Goal: Obtain resource: Download file/media

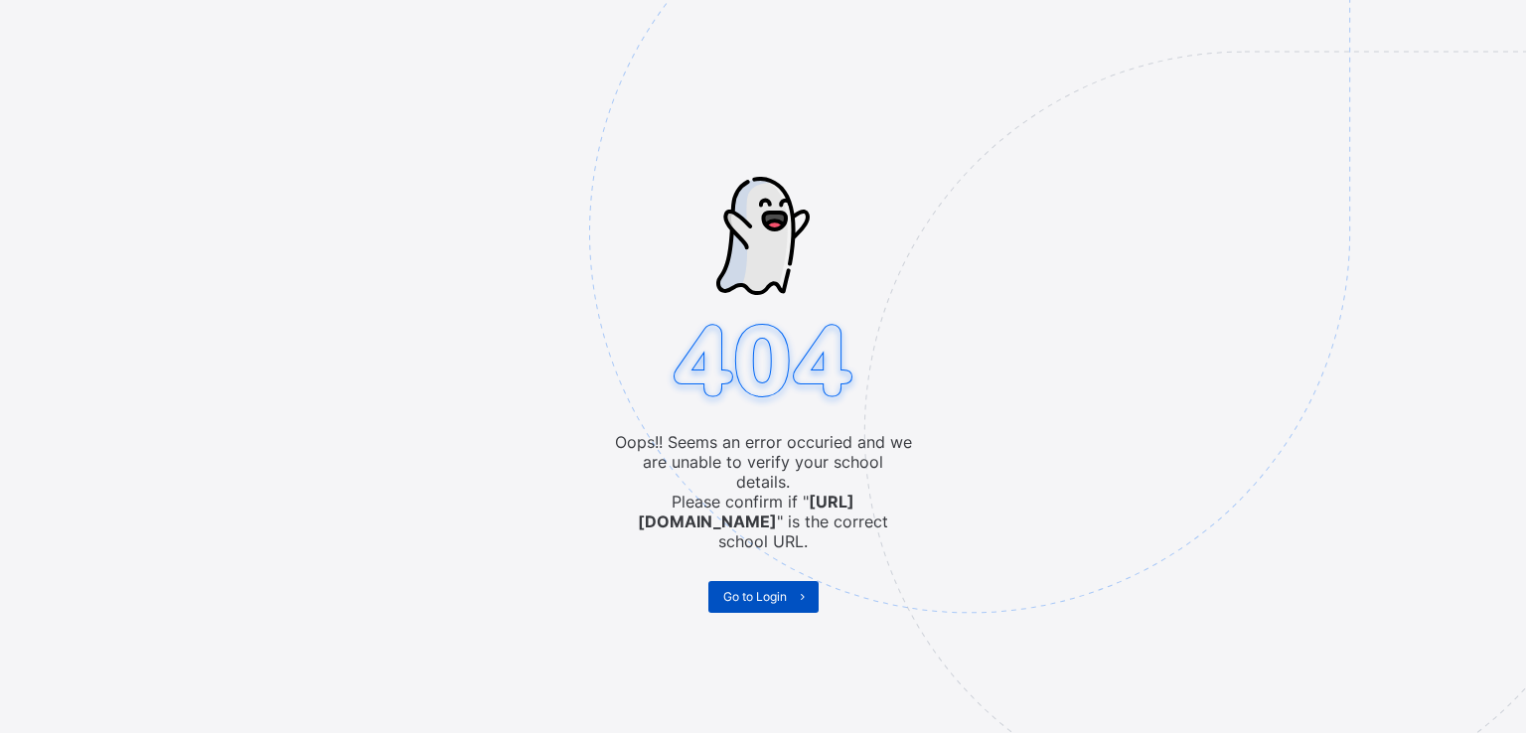
click at [738, 589] on span "Go to Login" at bounding box center [755, 596] width 64 height 15
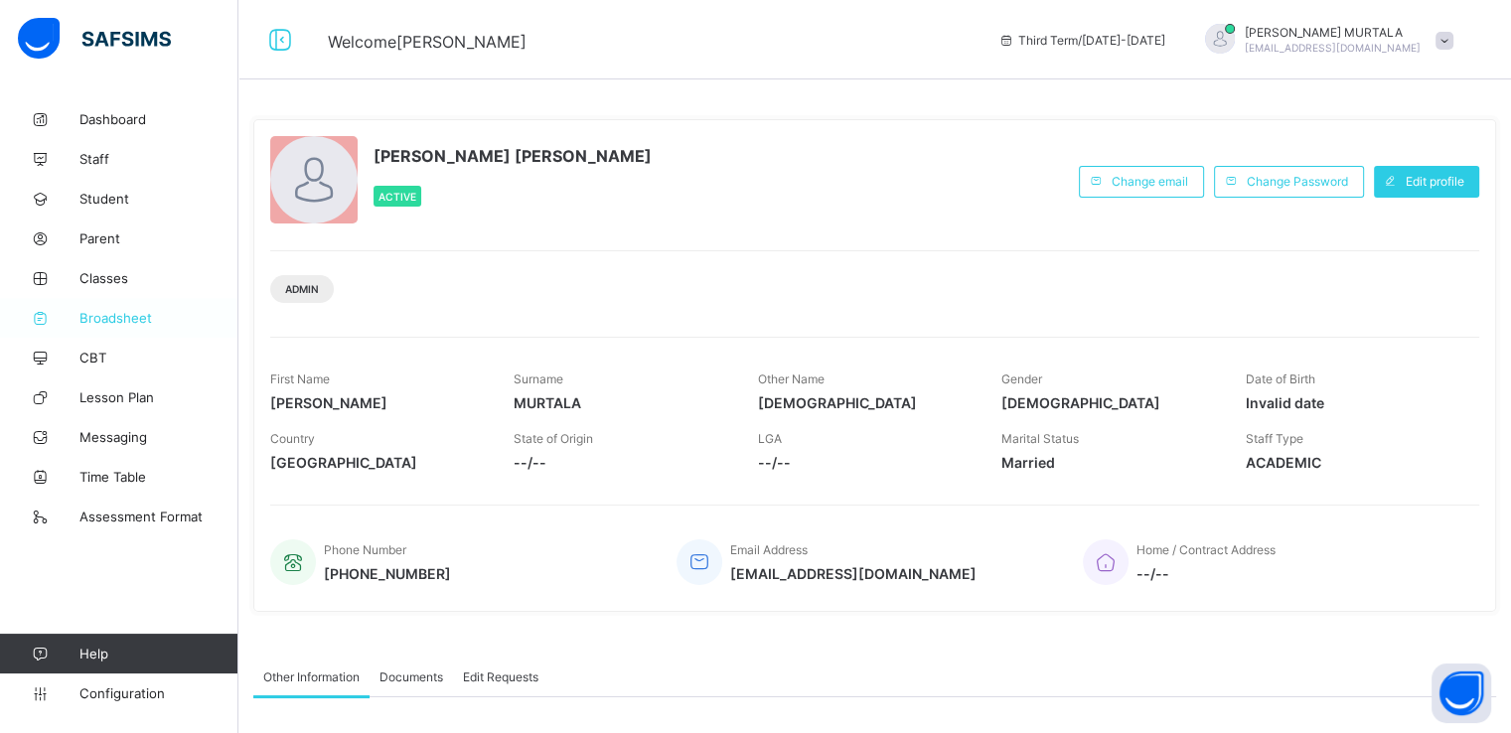
click at [115, 315] on span "Broadsheet" at bounding box center [158, 318] width 159 height 16
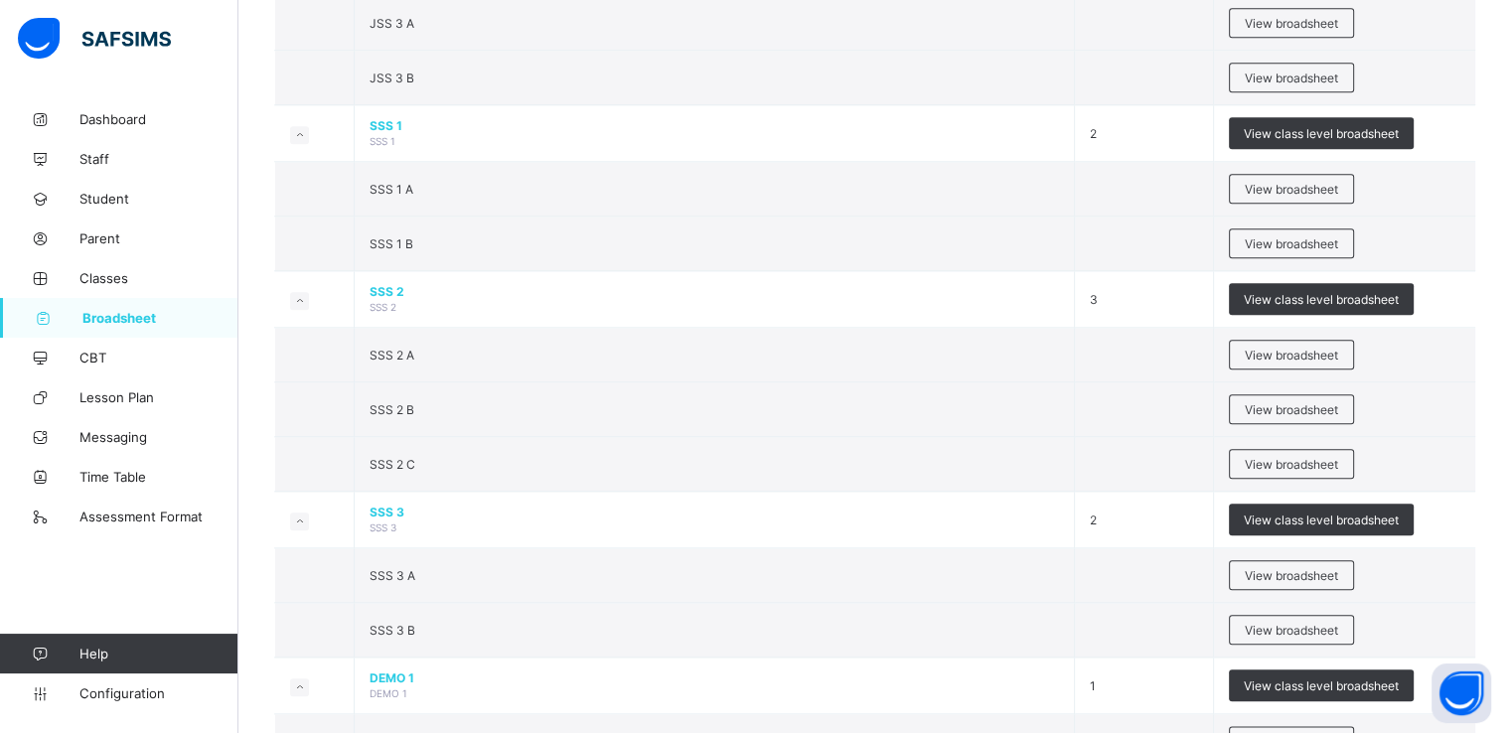
scroll to position [2130, 0]
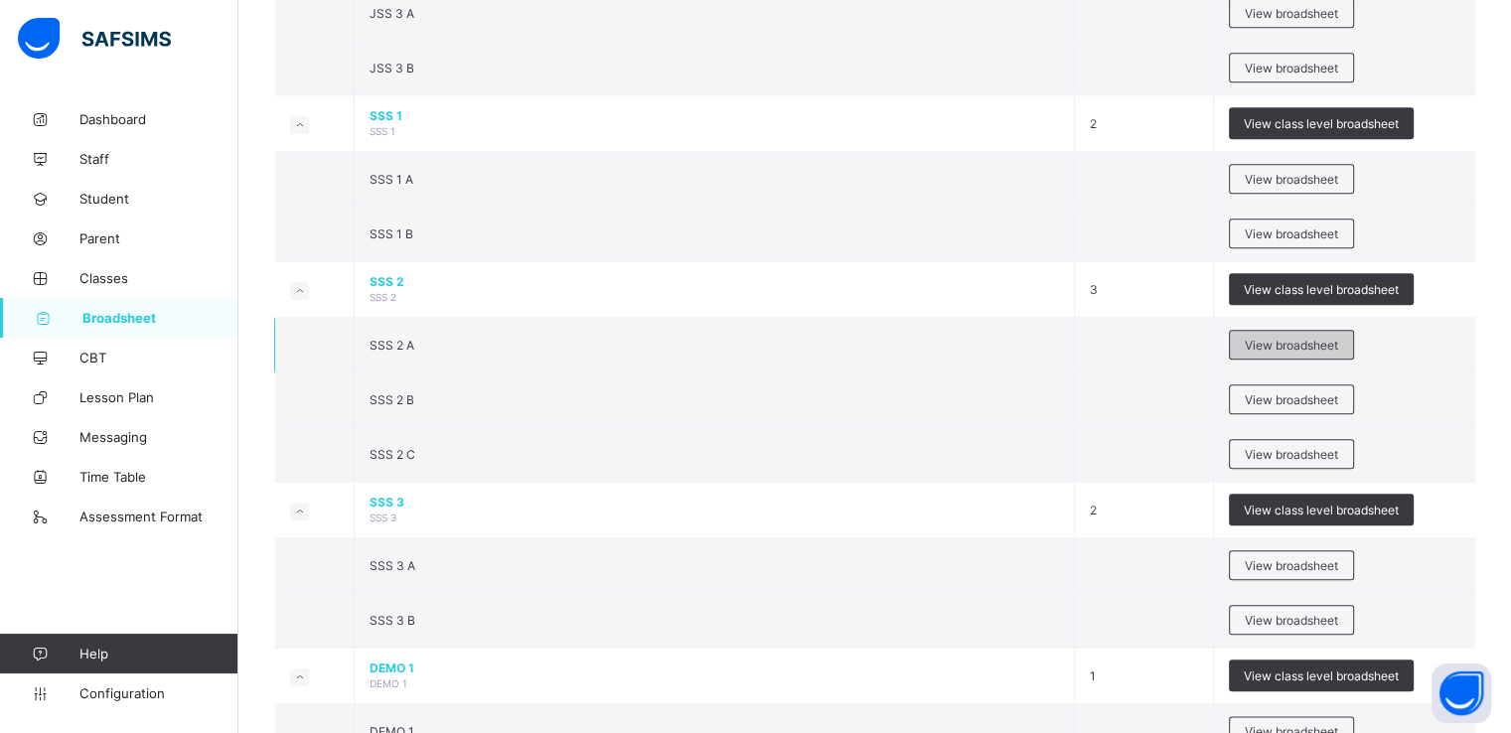
click at [1294, 338] on span "View broadsheet" at bounding box center [1291, 345] width 93 height 15
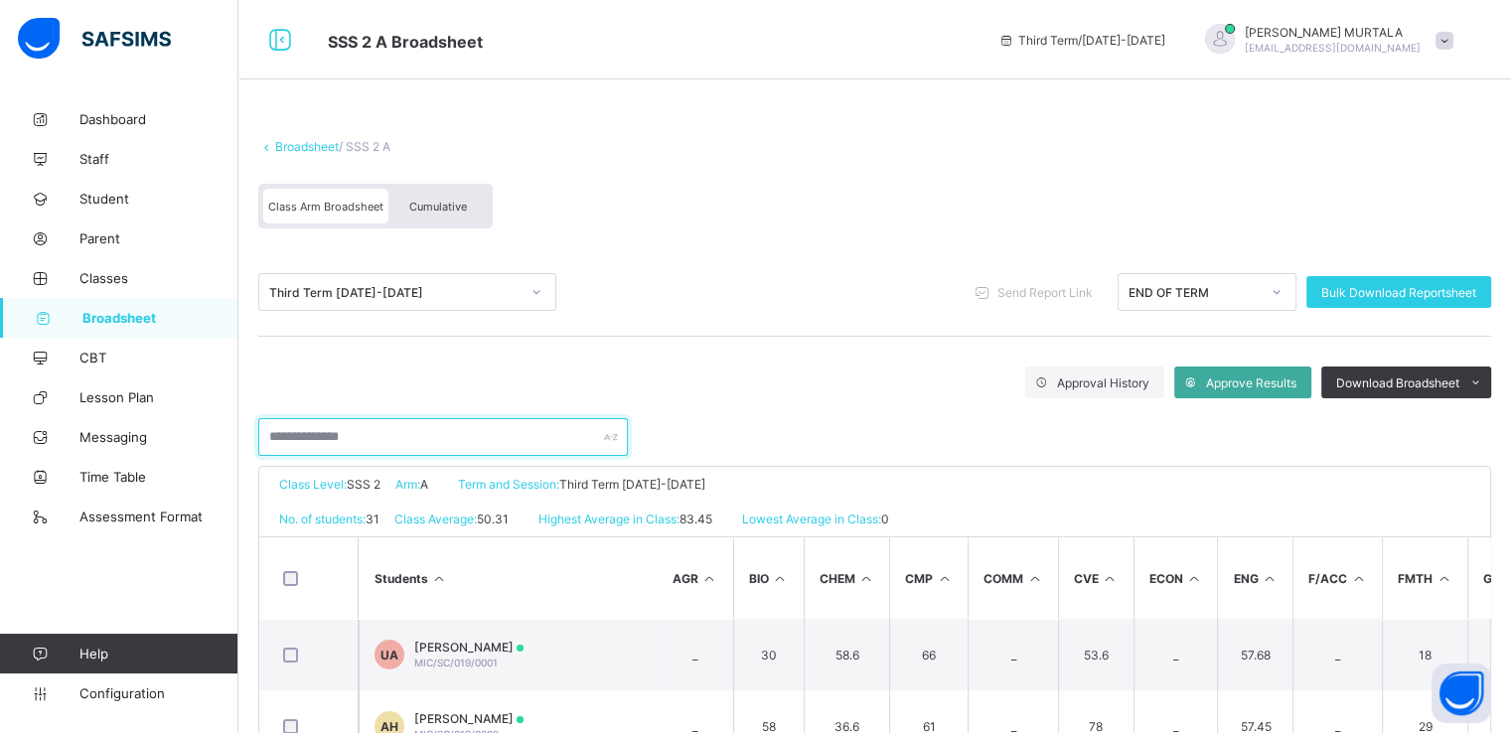
click at [450, 437] on input "text" at bounding box center [443, 437] width 370 height 38
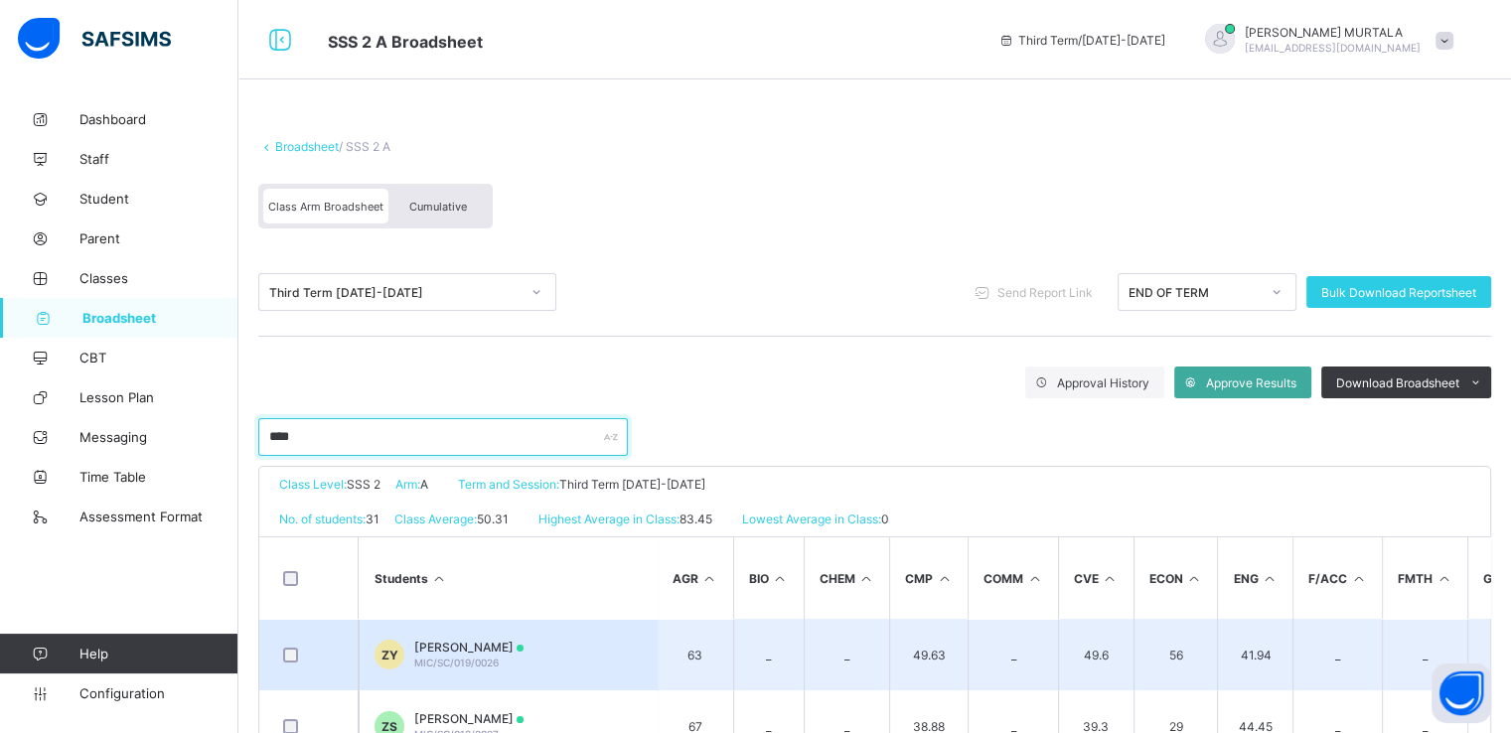
type input "****"
click at [486, 640] on span "ZAINAB HABIB YAHAYA" at bounding box center [468, 647] width 109 height 15
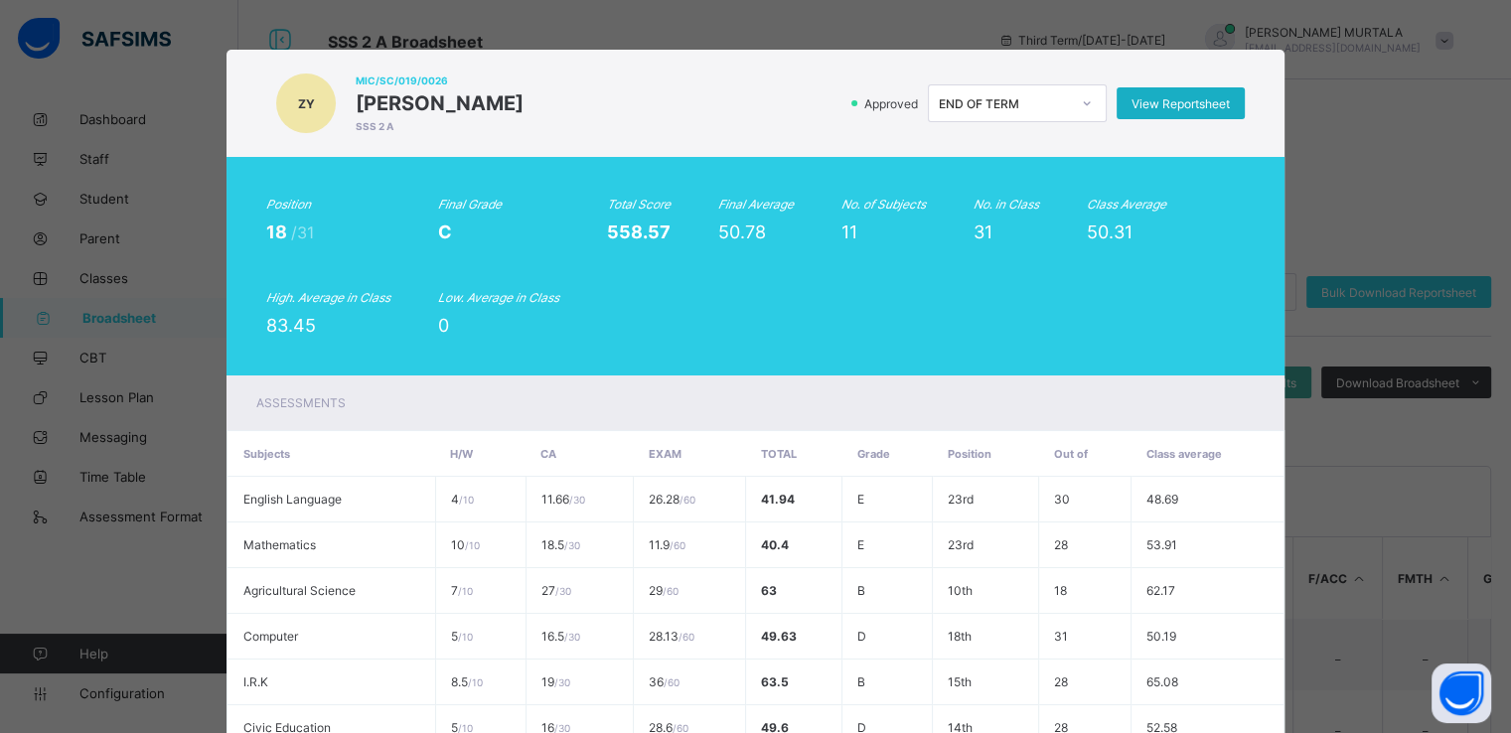
click at [1178, 102] on span "View Reportsheet" at bounding box center [1181, 103] width 98 height 15
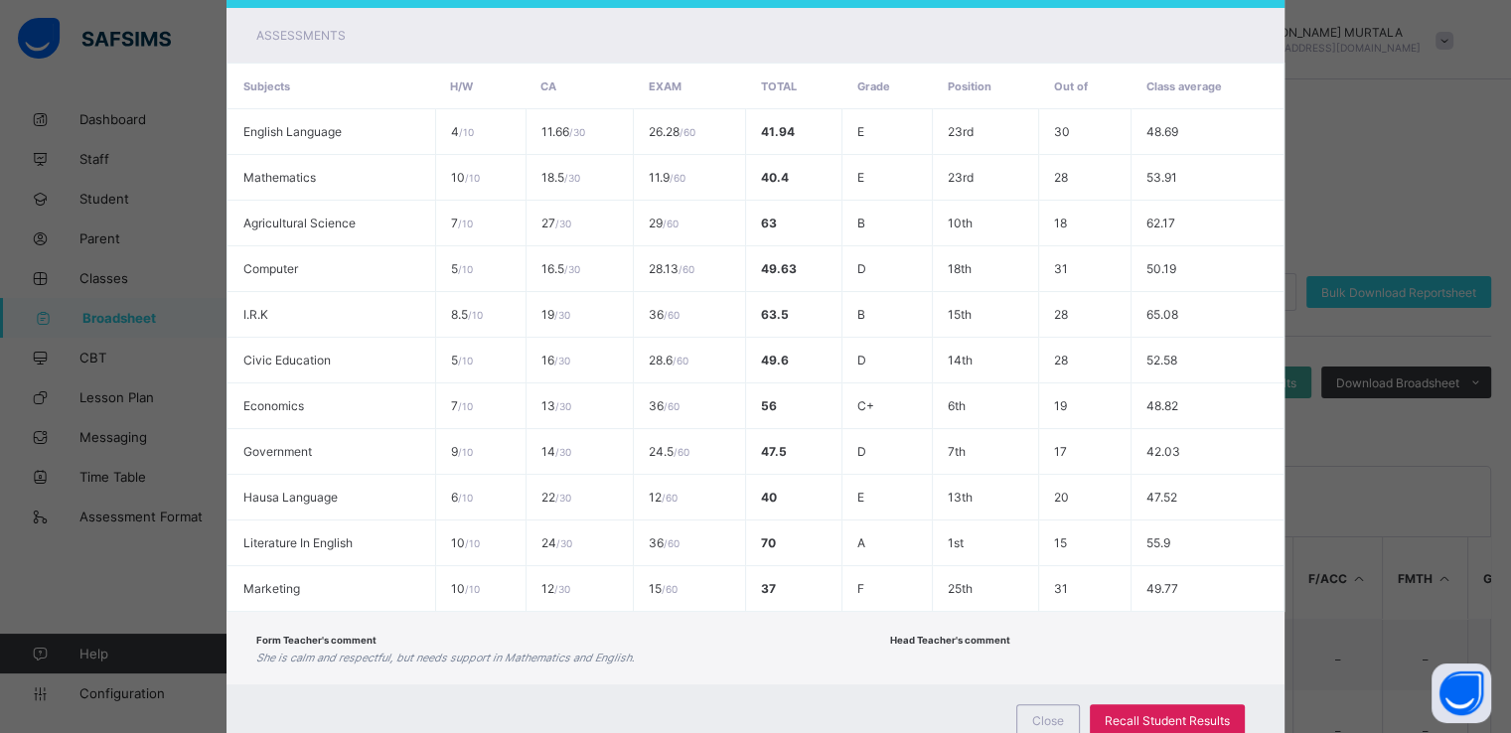
scroll to position [428, 0]
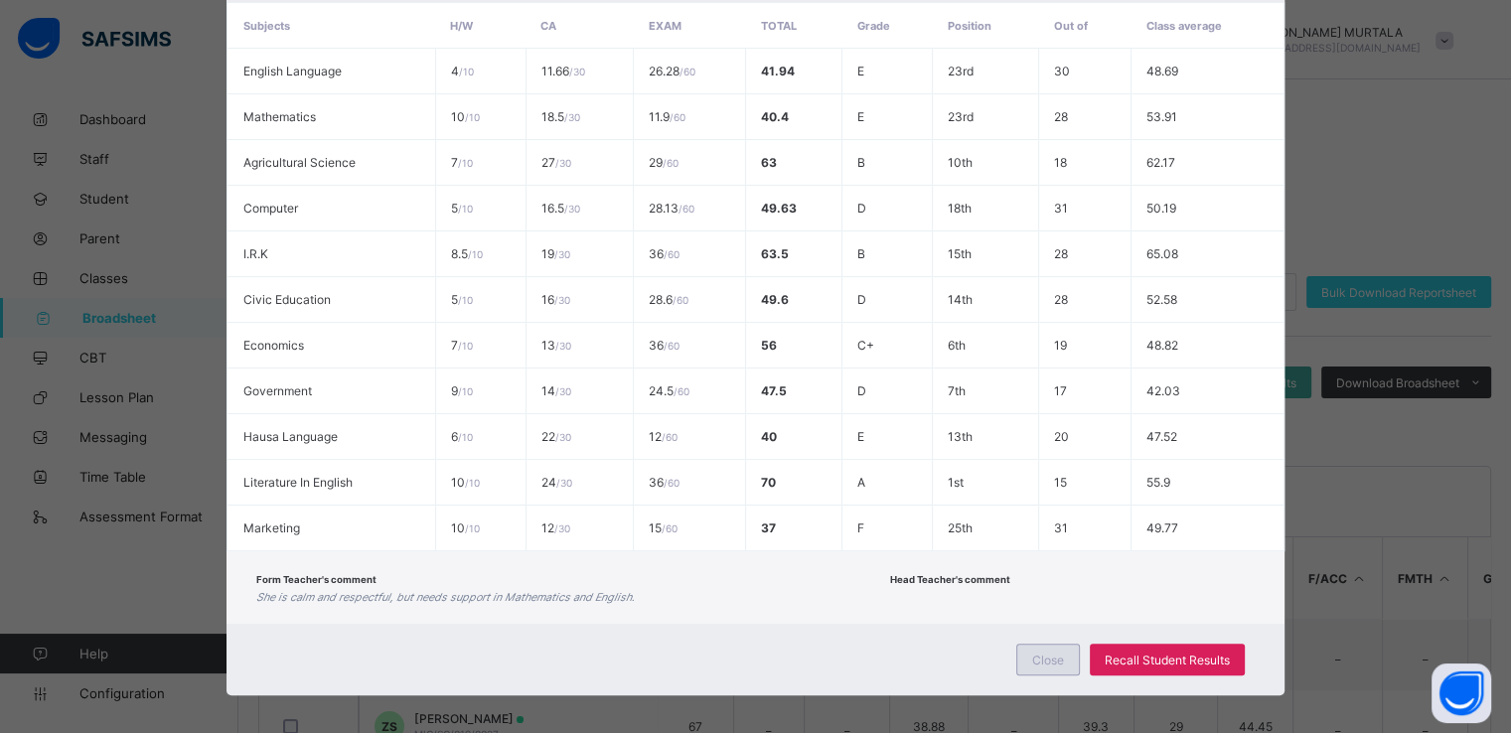
click at [1037, 667] on span "Close" at bounding box center [1049, 660] width 32 height 15
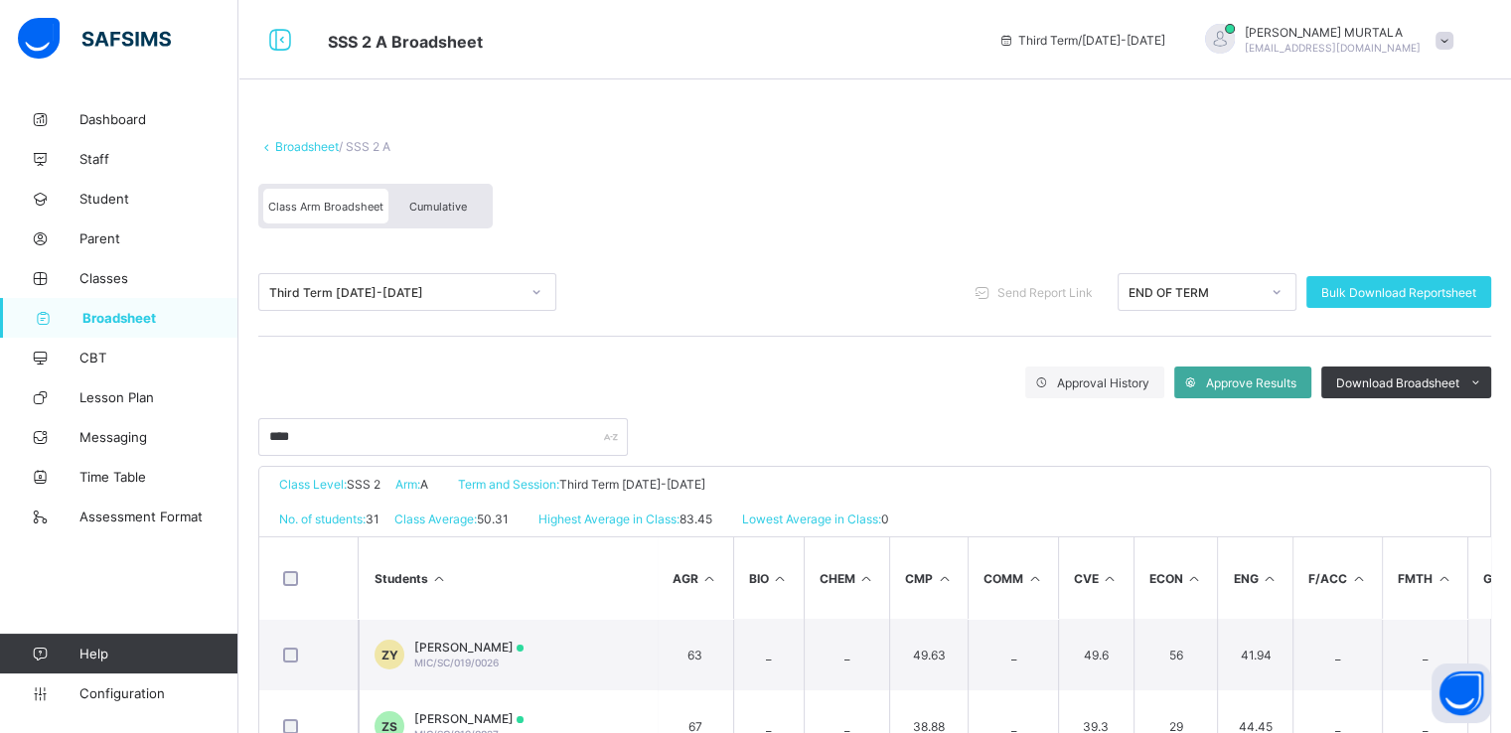
click at [433, 200] on span "Cumulative" at bounding box center [438, 207] width 58 height 14
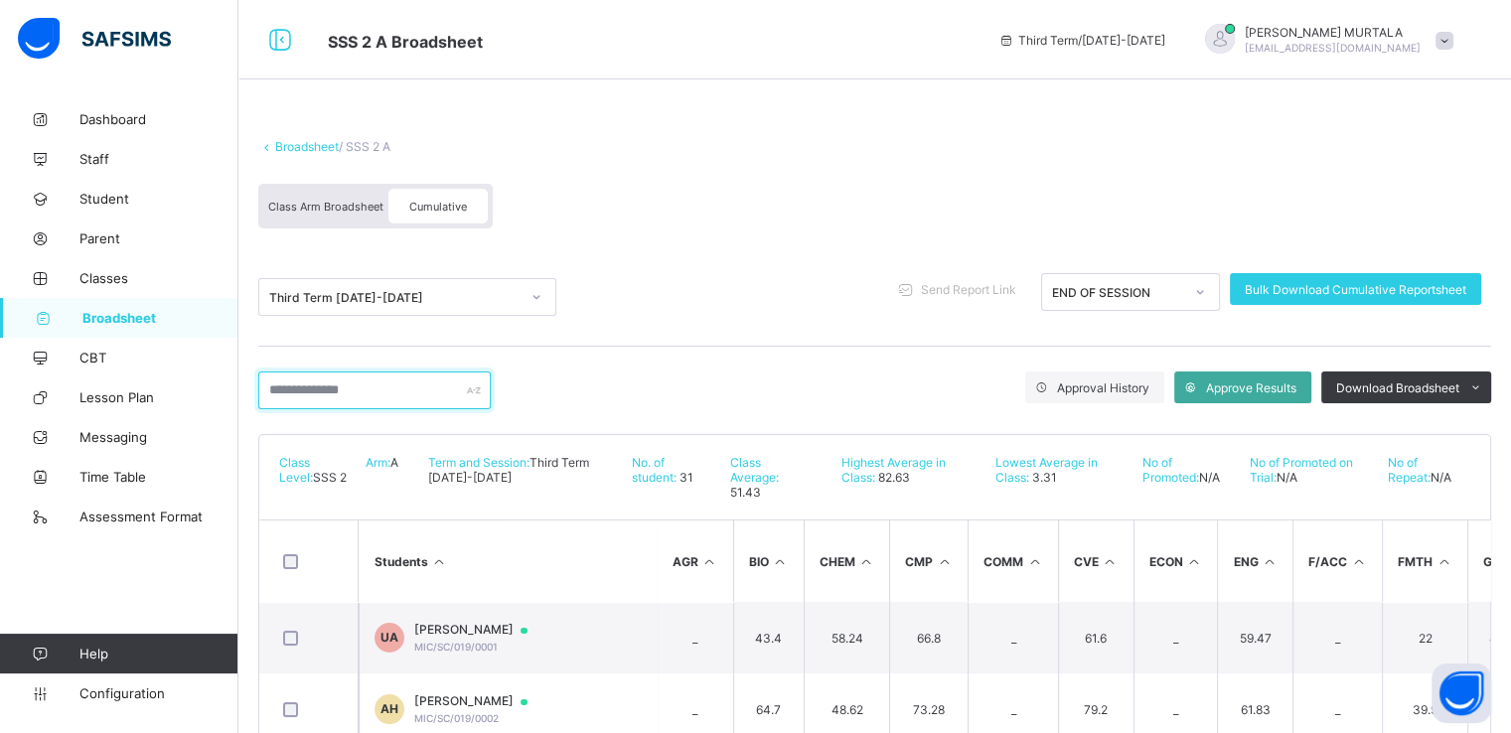
click at [326, 385] on input "text" at bounding box center [374, 391] width 233 height 38
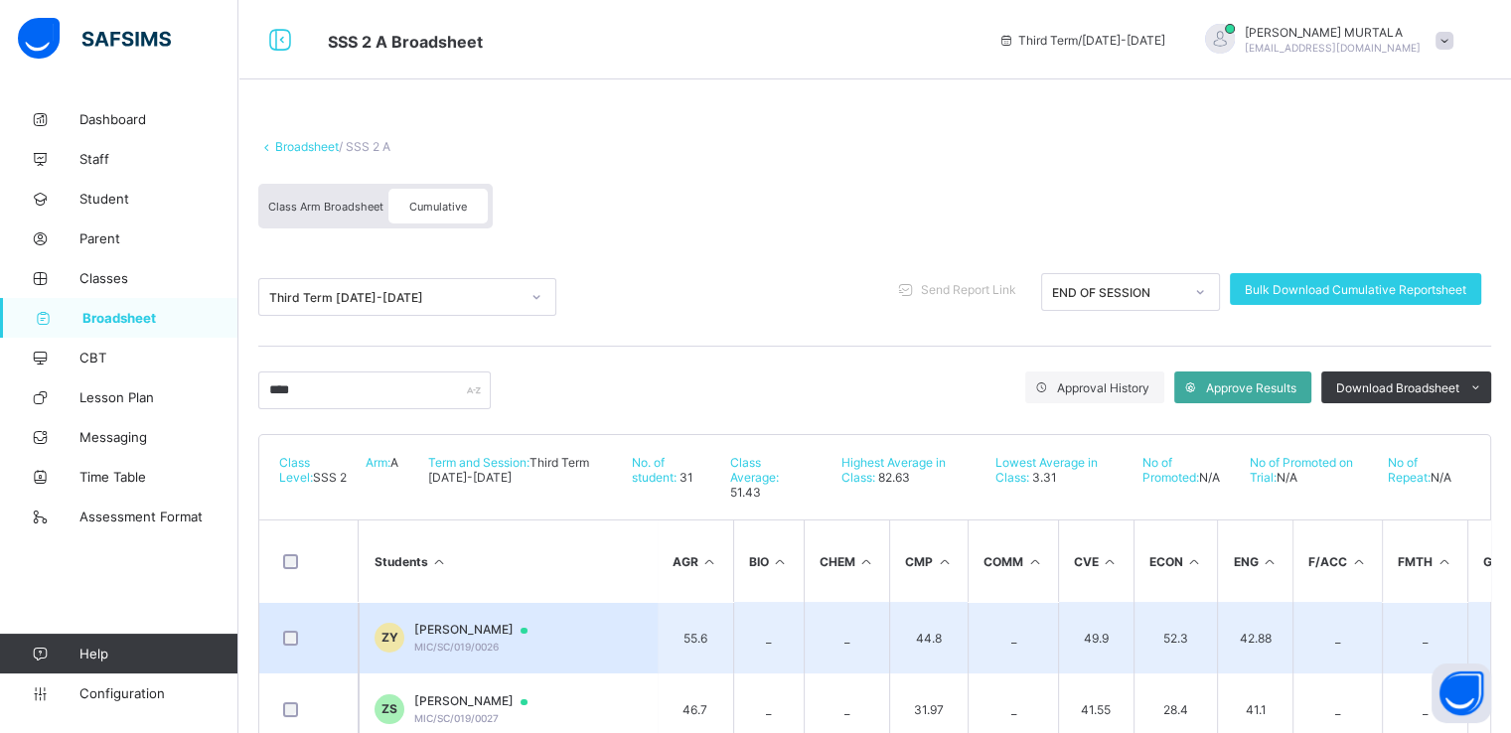
click at [477, 622] on span "ZAINAB HABIB YAHAYA" at bounding box center [480, 630] width 132 height 16
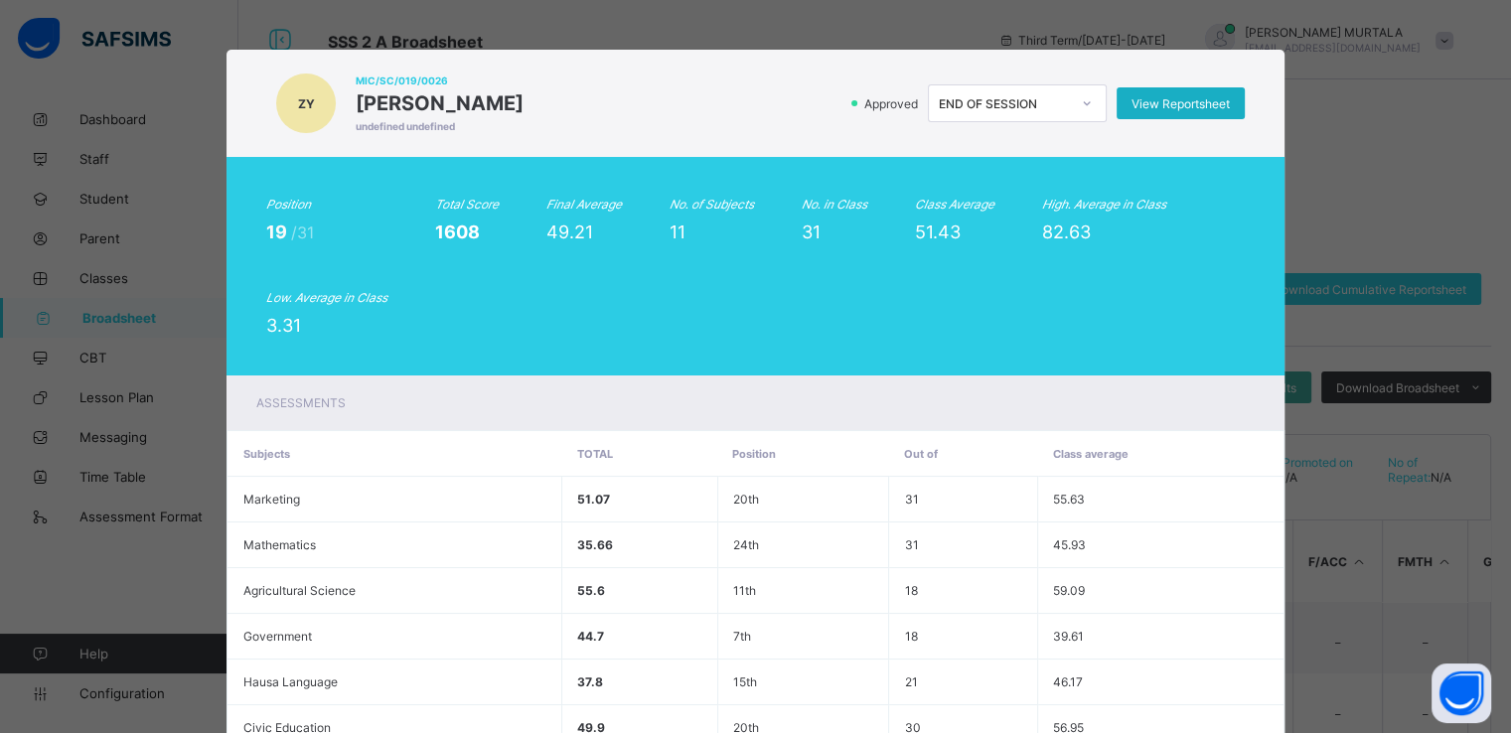
click at [1184, 102] on span "View Reportsheet" at bounding box center [1181, 103] width 98 height 15
drag, startPoint x: 1496, startPoint y: 176, endPoint x: 1506, endPoint y: 215, distance: 40.0
click at [1506, 215] on div "ZY MIC/SC/019/0026 ZAINAB HABIB YAHAYA undefined undefined Approved END OF SESS…" at bounding box center [755, 366] width 1511 height 733
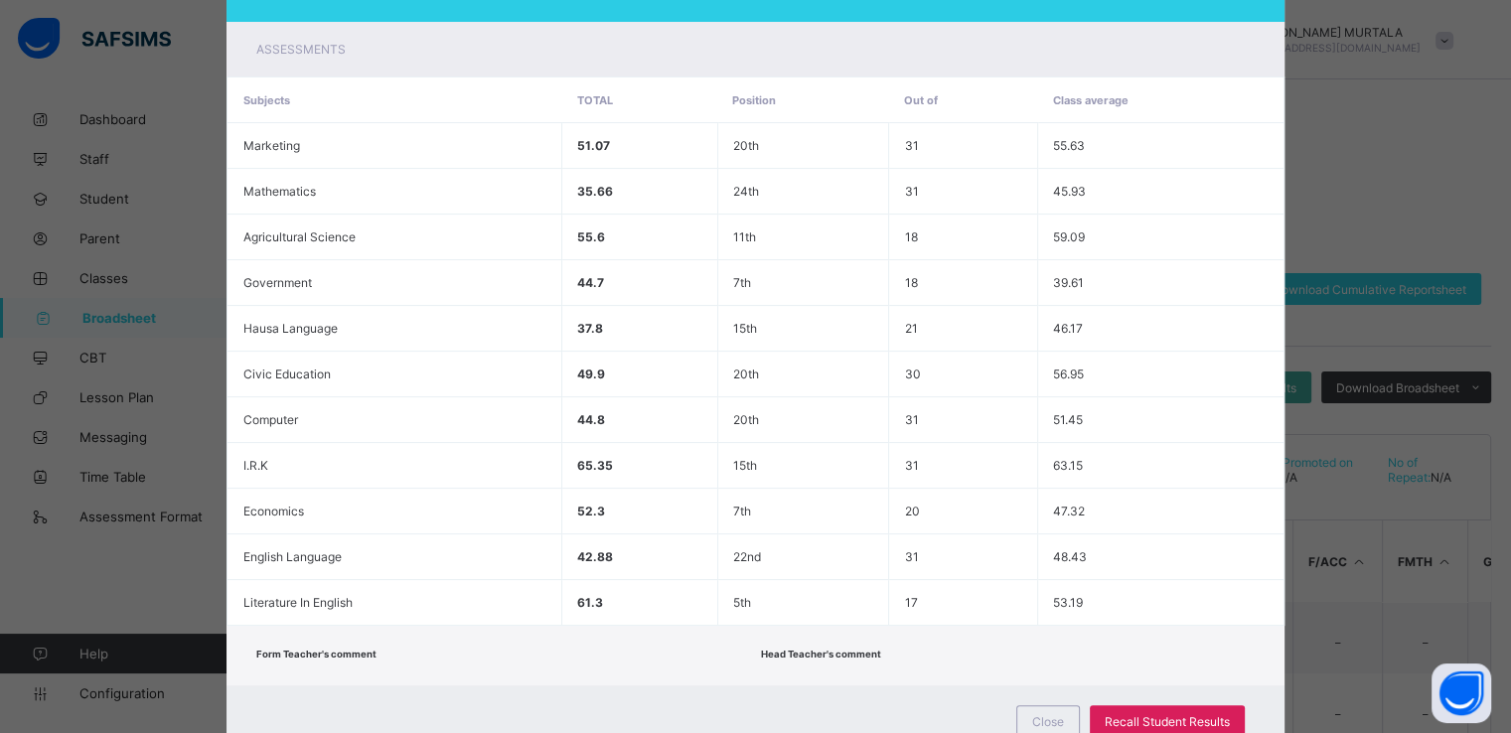
scroll to position [429, 0]
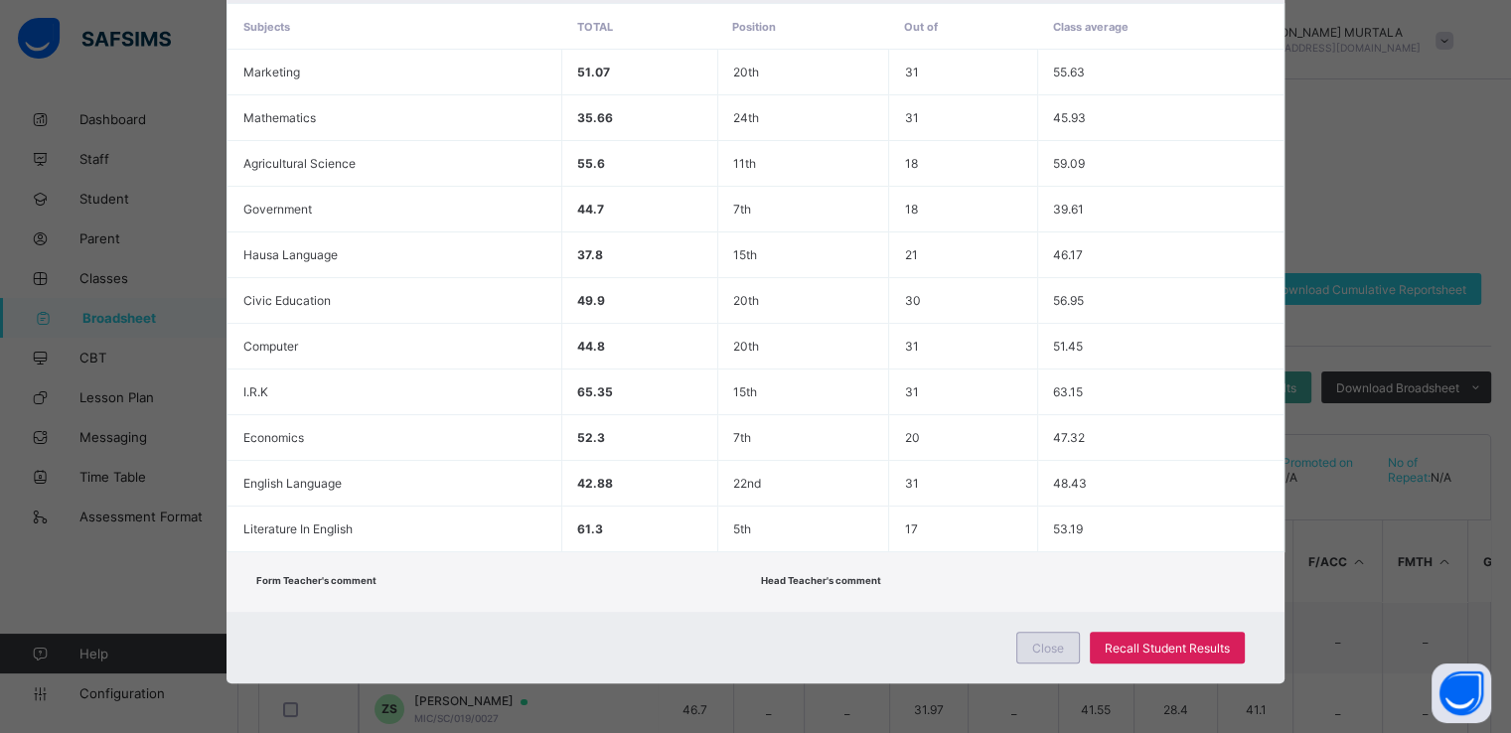
click at [1033, 648] on span "Close" at bounding box center [1049, 648] width 32 height 15
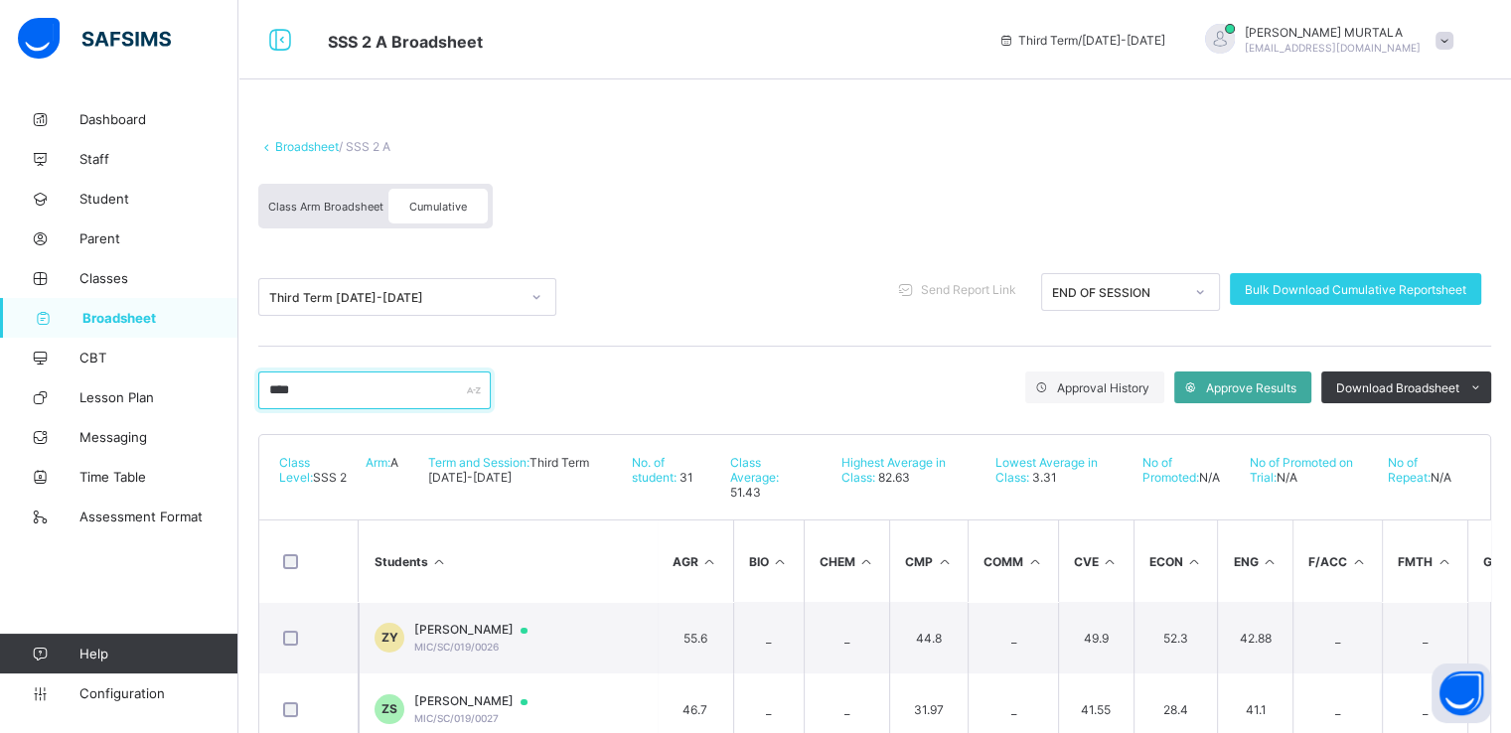
click at [326, 391] on input "****" at bounding box center [374, 391] width 233 height 38
type input "*"
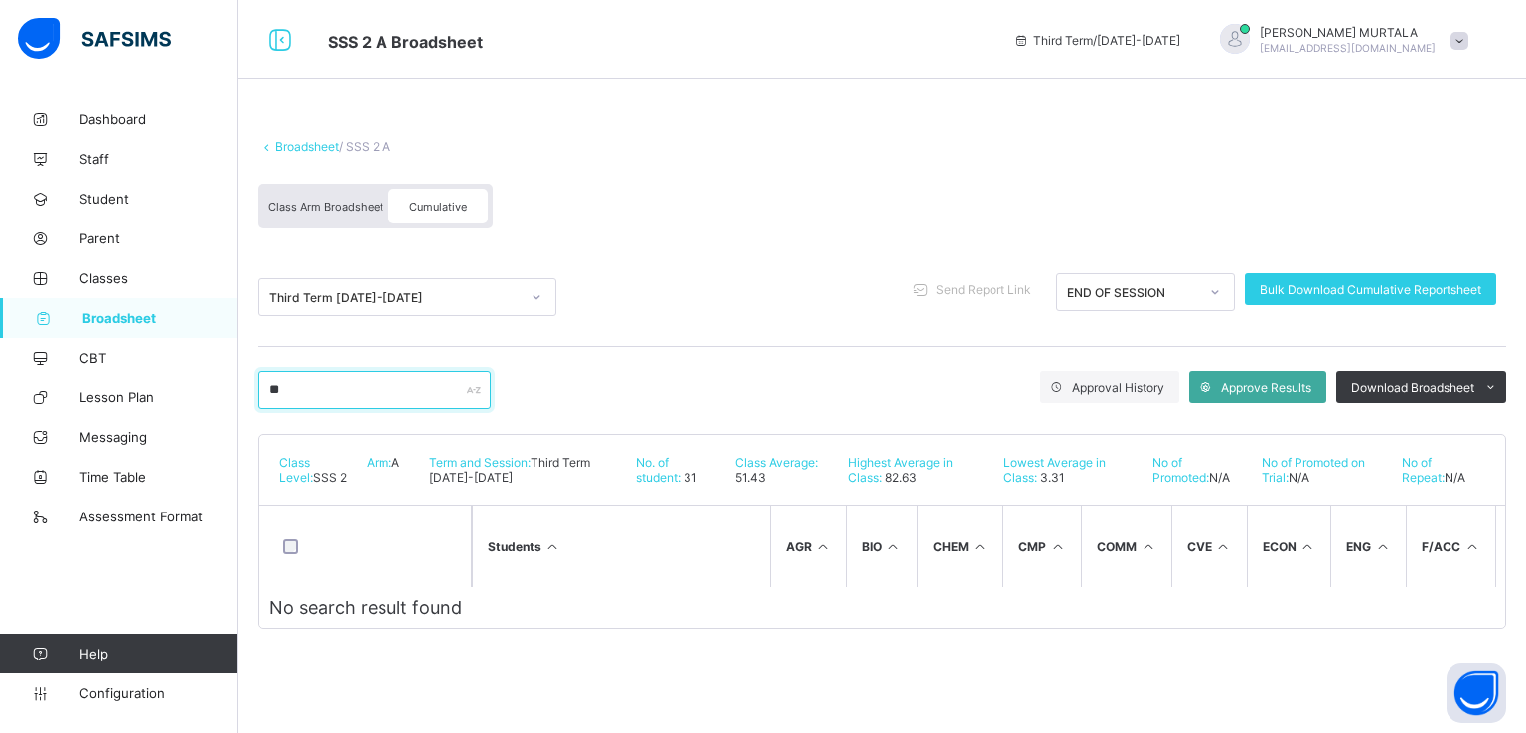
type input "*"
type input "******"
click at [97, 311] on span "Broadsheet" at bounding box center [160, 318] width 156 height 16
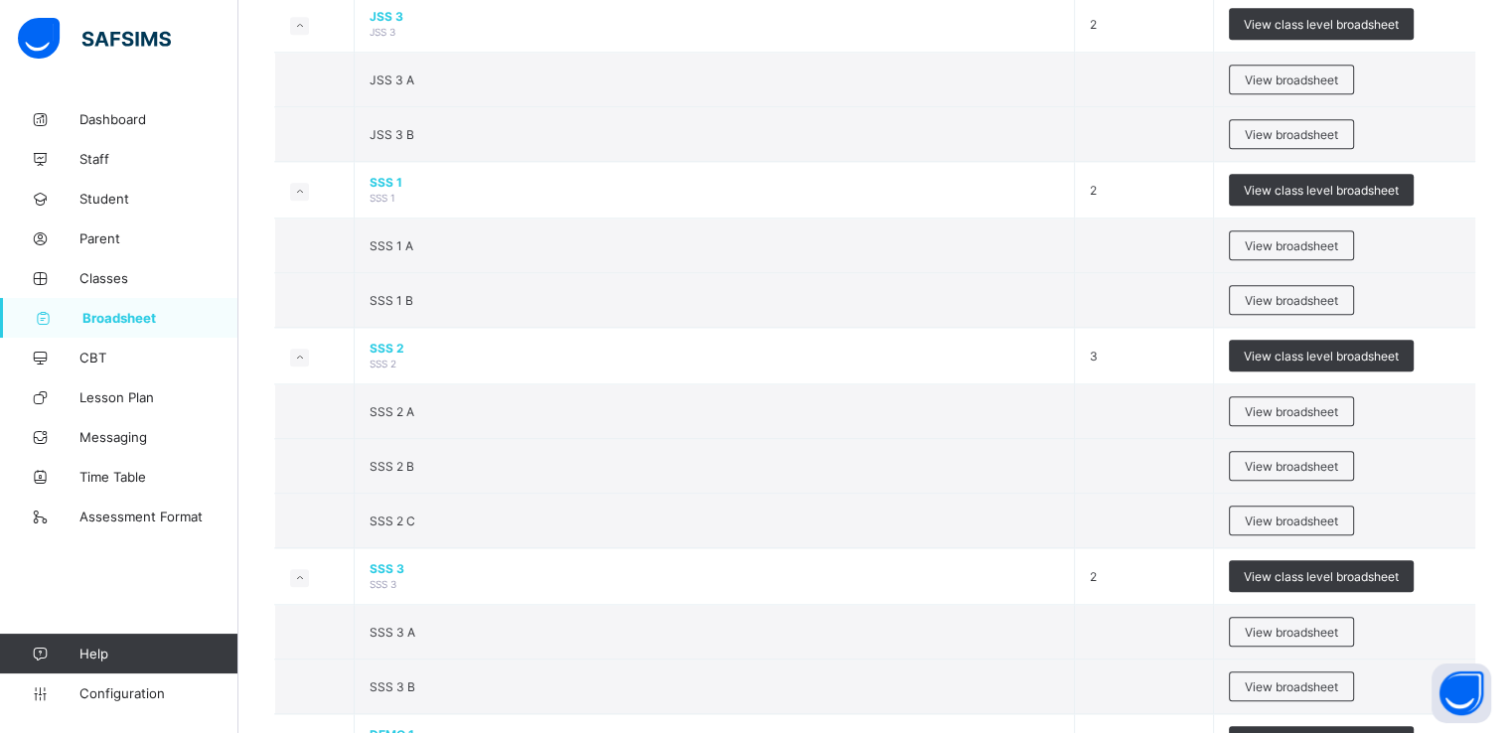
scroll to position [2072, 0]
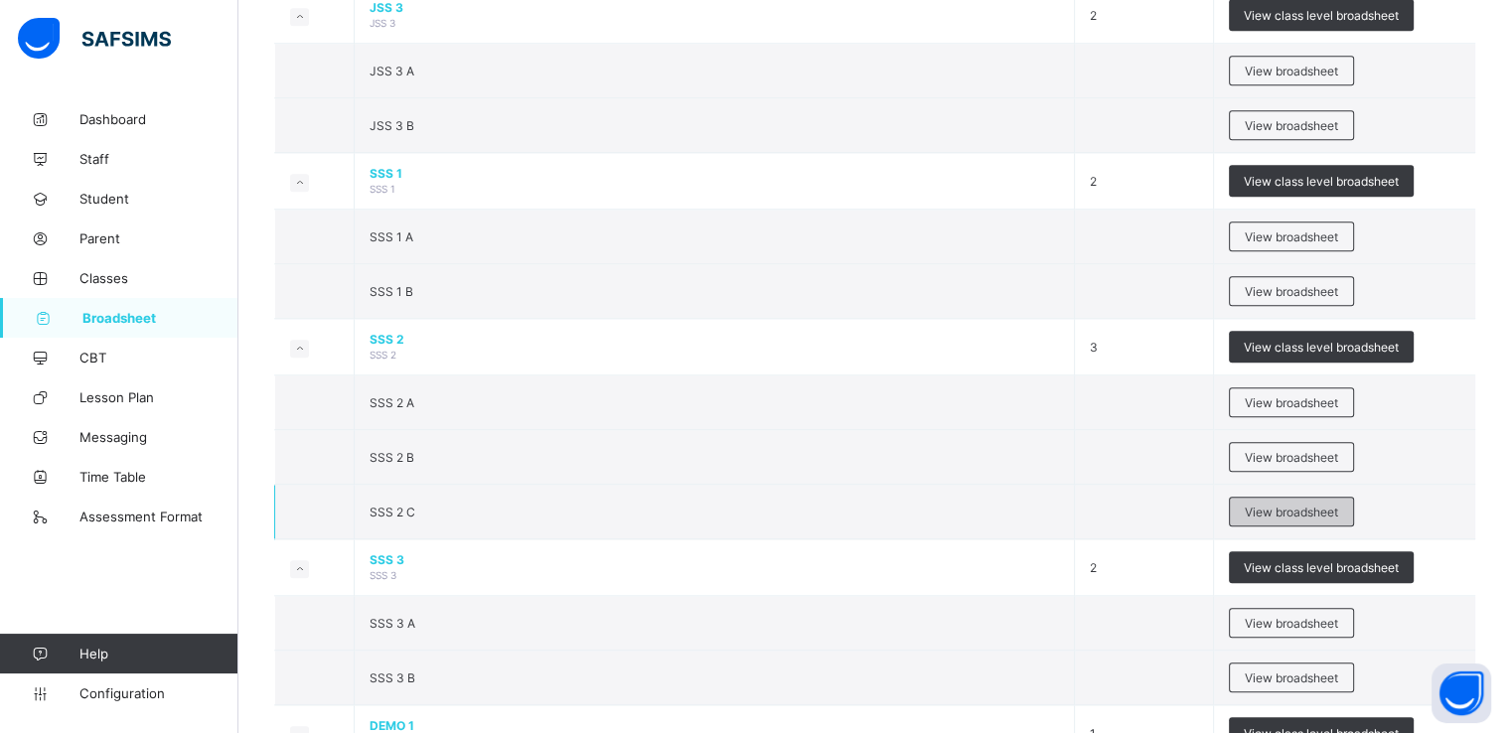
click at [1275, 505] on span "View broadsheet" at bounding box center [1291, 512] width 93 height 15
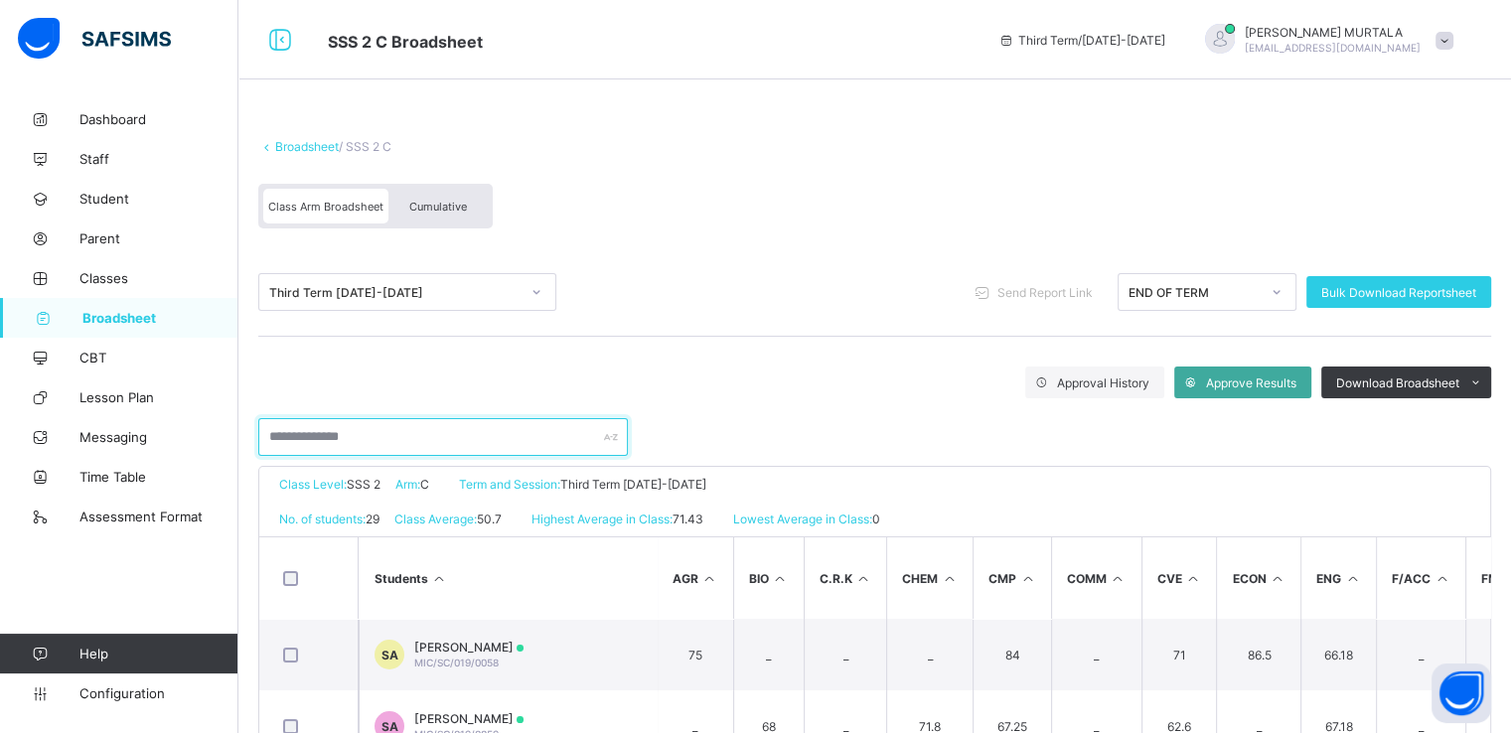
click at [335, 438] on input "text" at bounding box center [443, 437] width 370 height 38
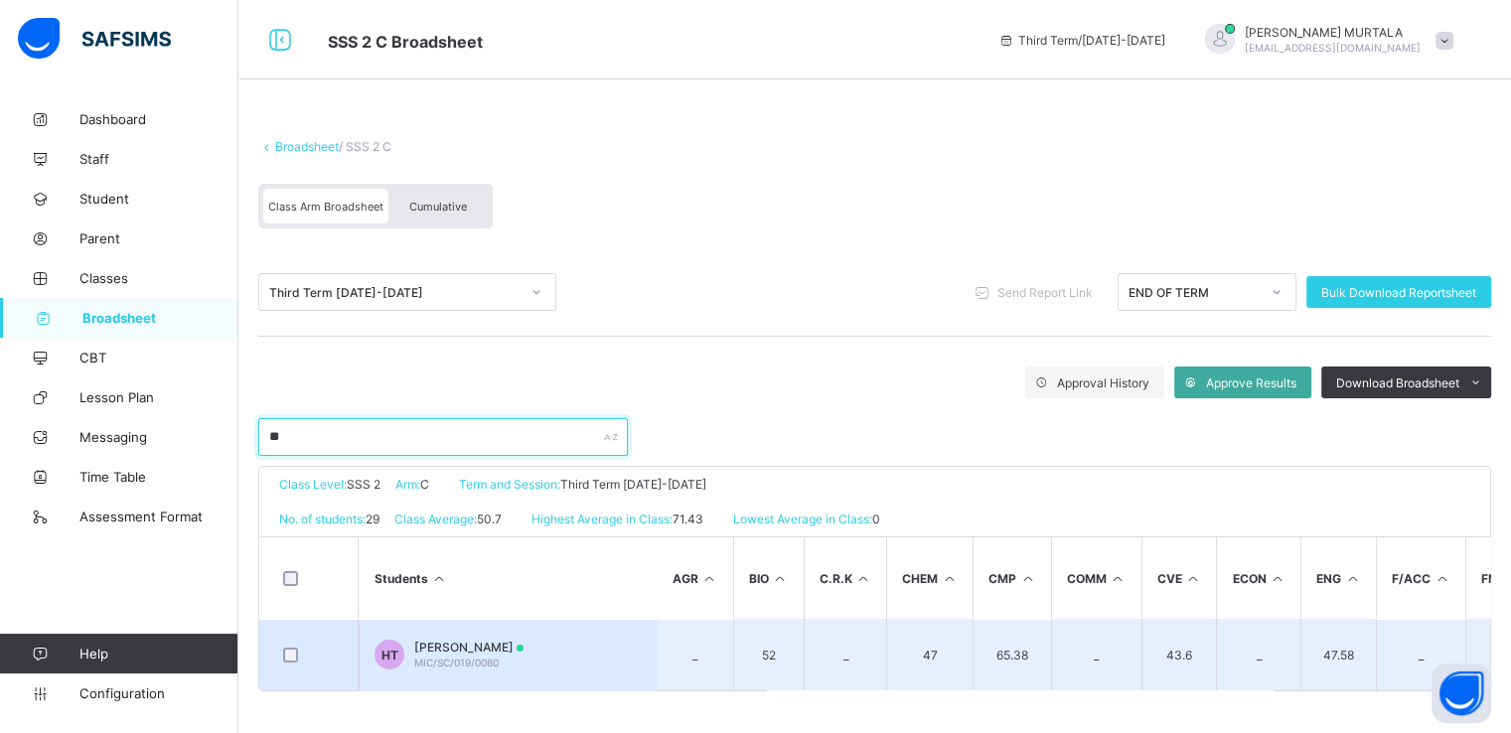
type input "**"
click at [485, 638] on td "HT HASEENA RABIU TUKUR MIC/SC/019/0080" at bounding box center [508, 655] width 298 height 72
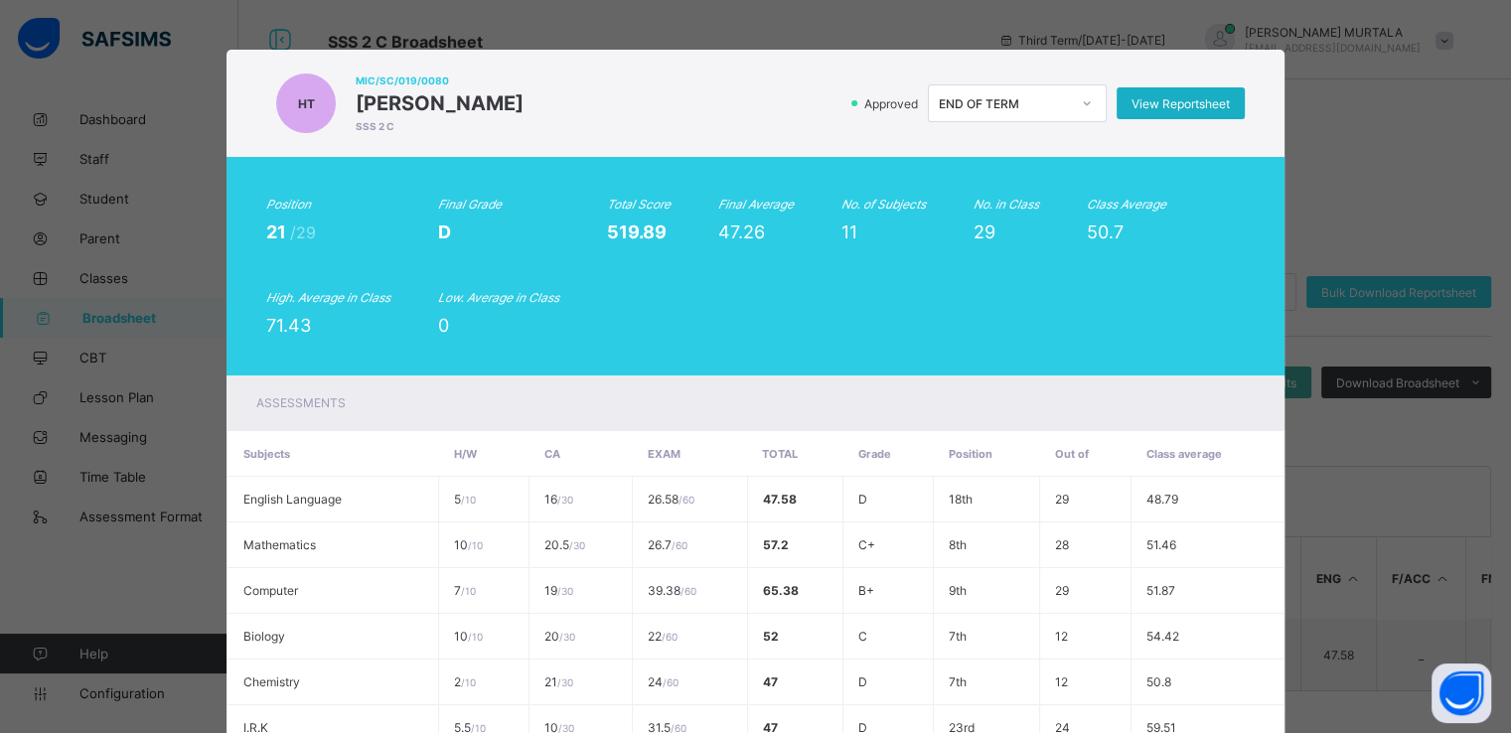
click at [1162, 101] on span "View Reportsheet" at bounding box center [1181, 103] width 98 height 15
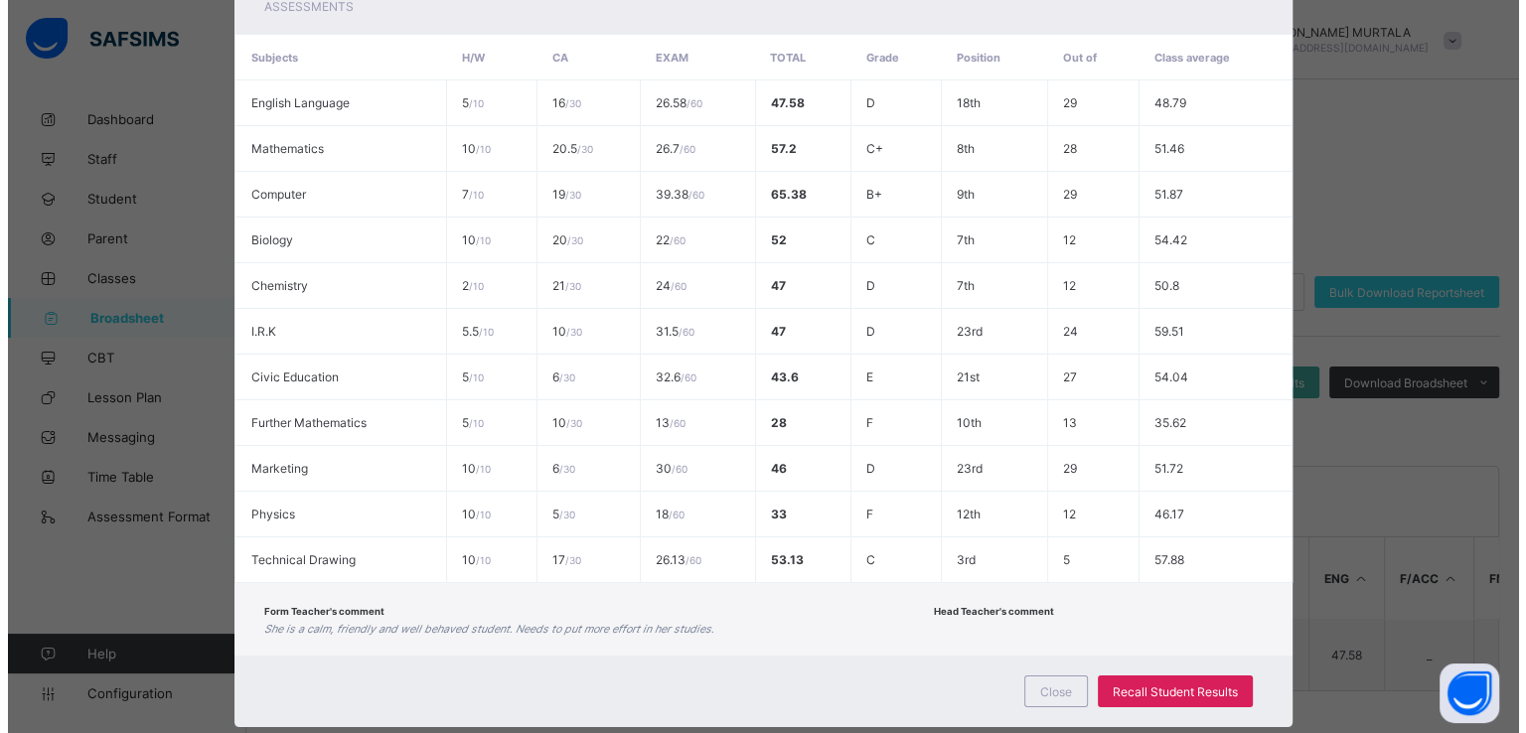
scroll to position [441, 0]
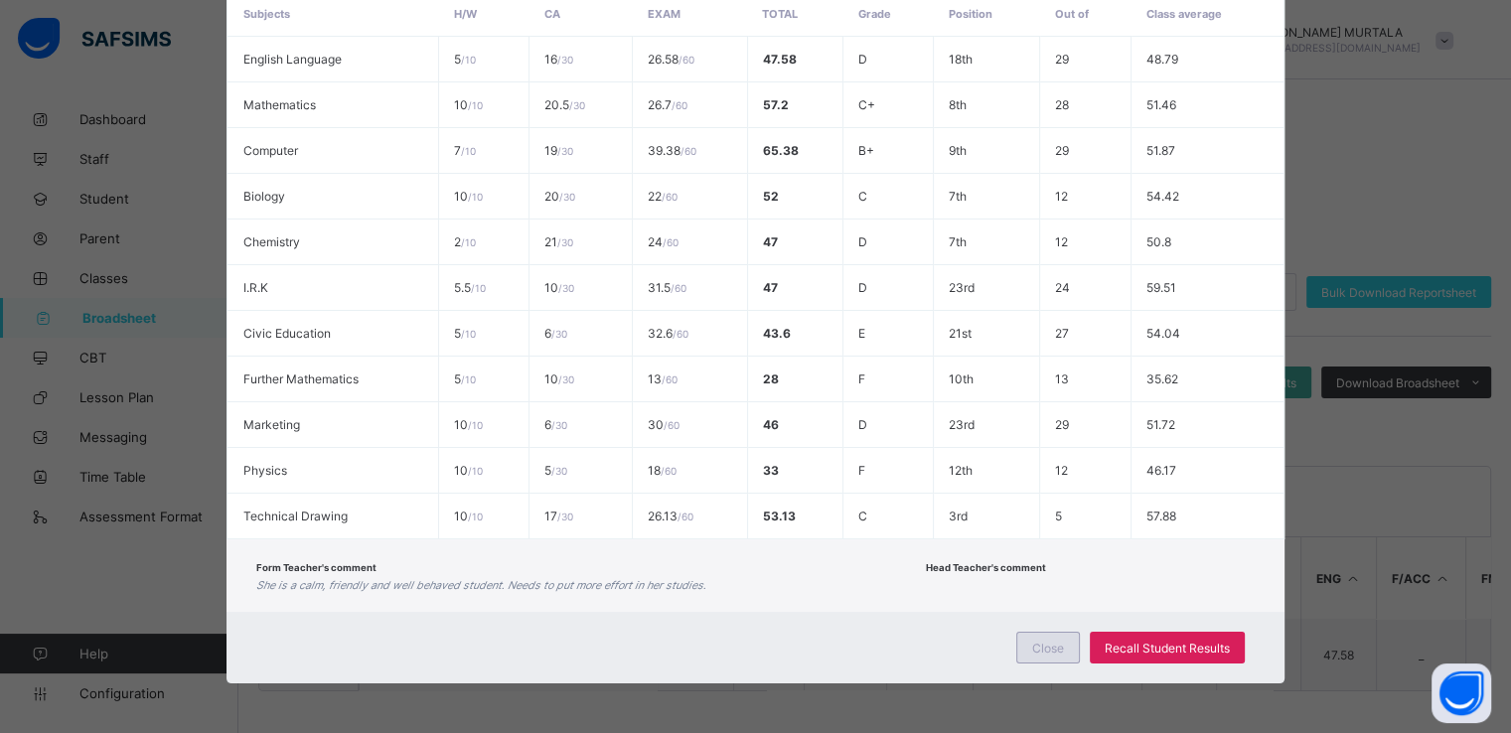
click at [1038, 645] on span "Close" at bounding box center [1049, 648] width 32 height 15
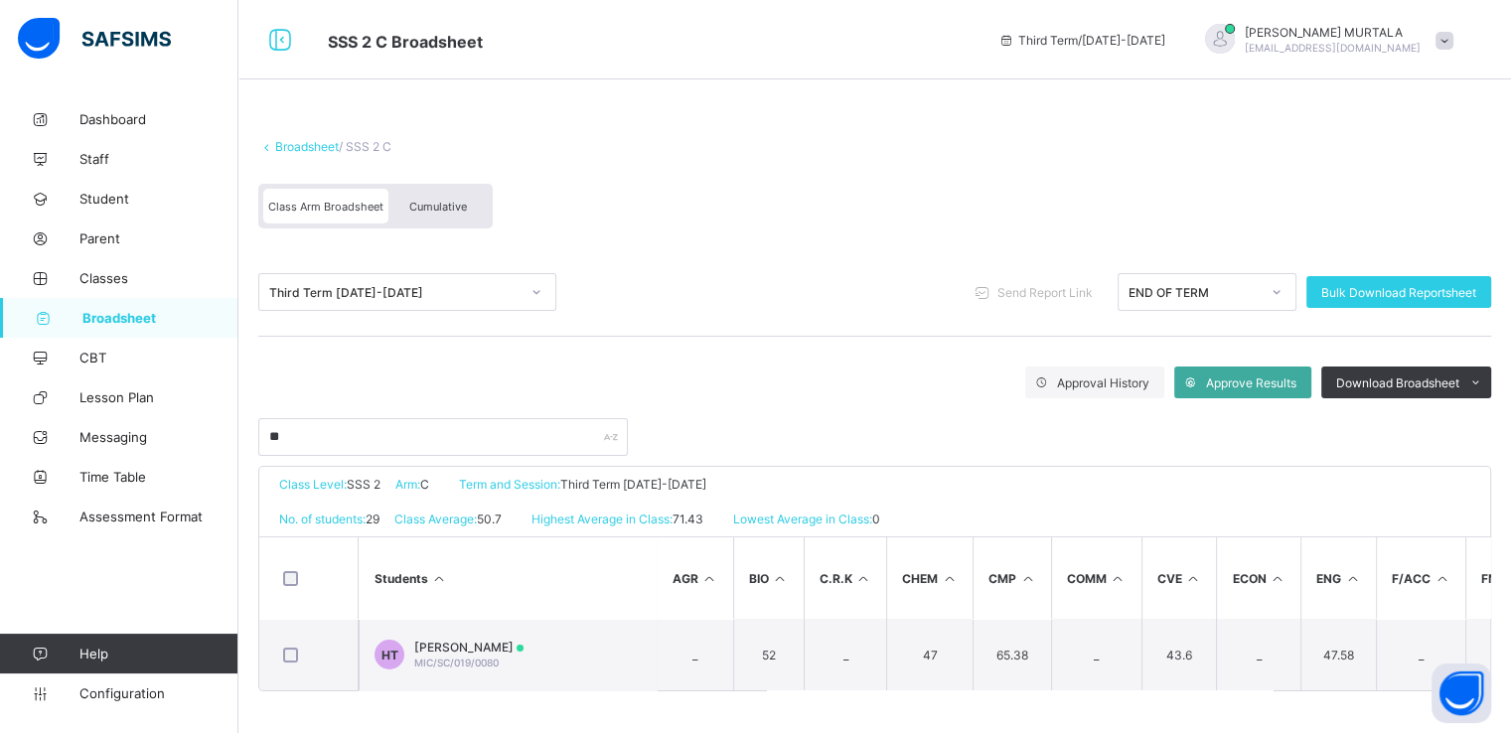
click at [429, 198] on div "Cumulative" at bounding box center [438, 206] width 99 height 35
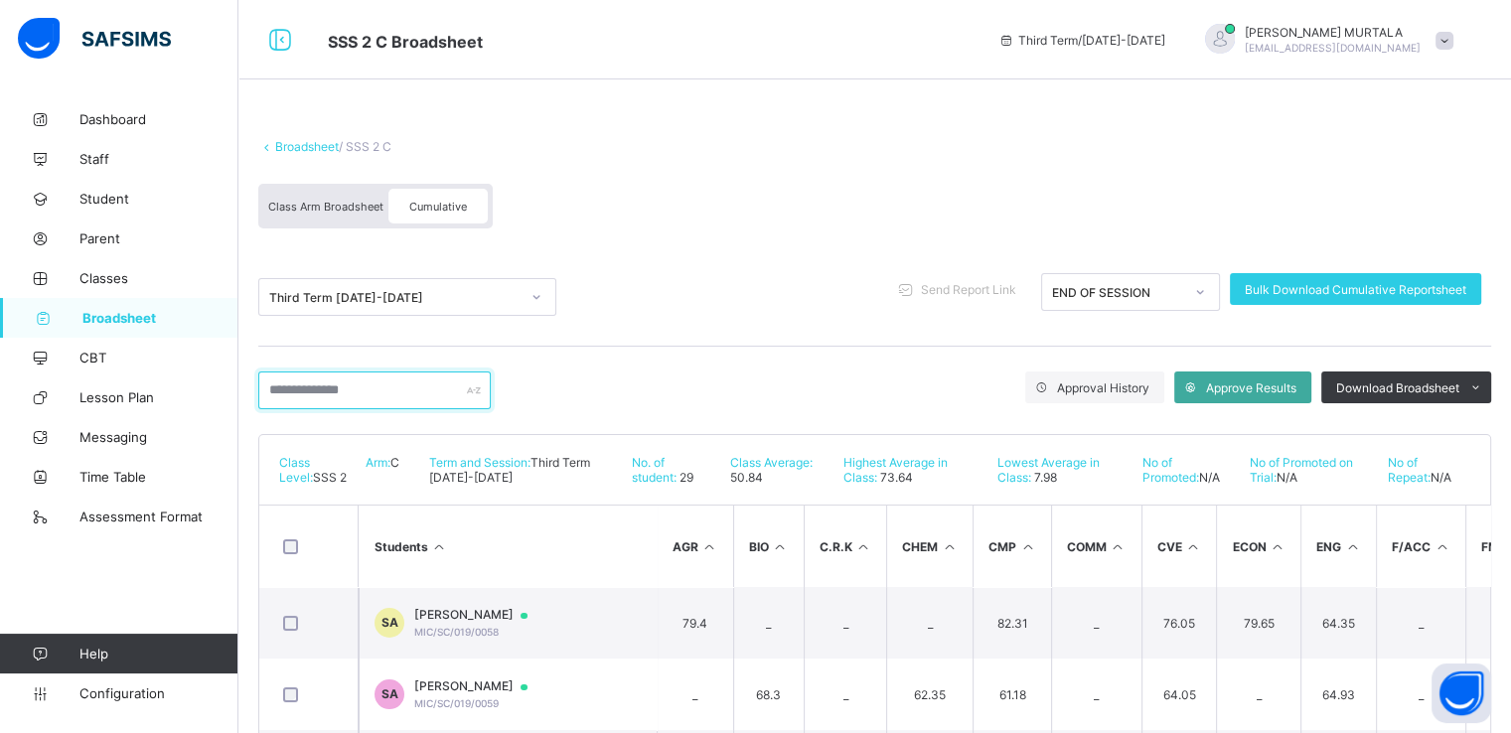
click at [369, 393] on input "text" at bounding box center [374, 391] width 233 height 38
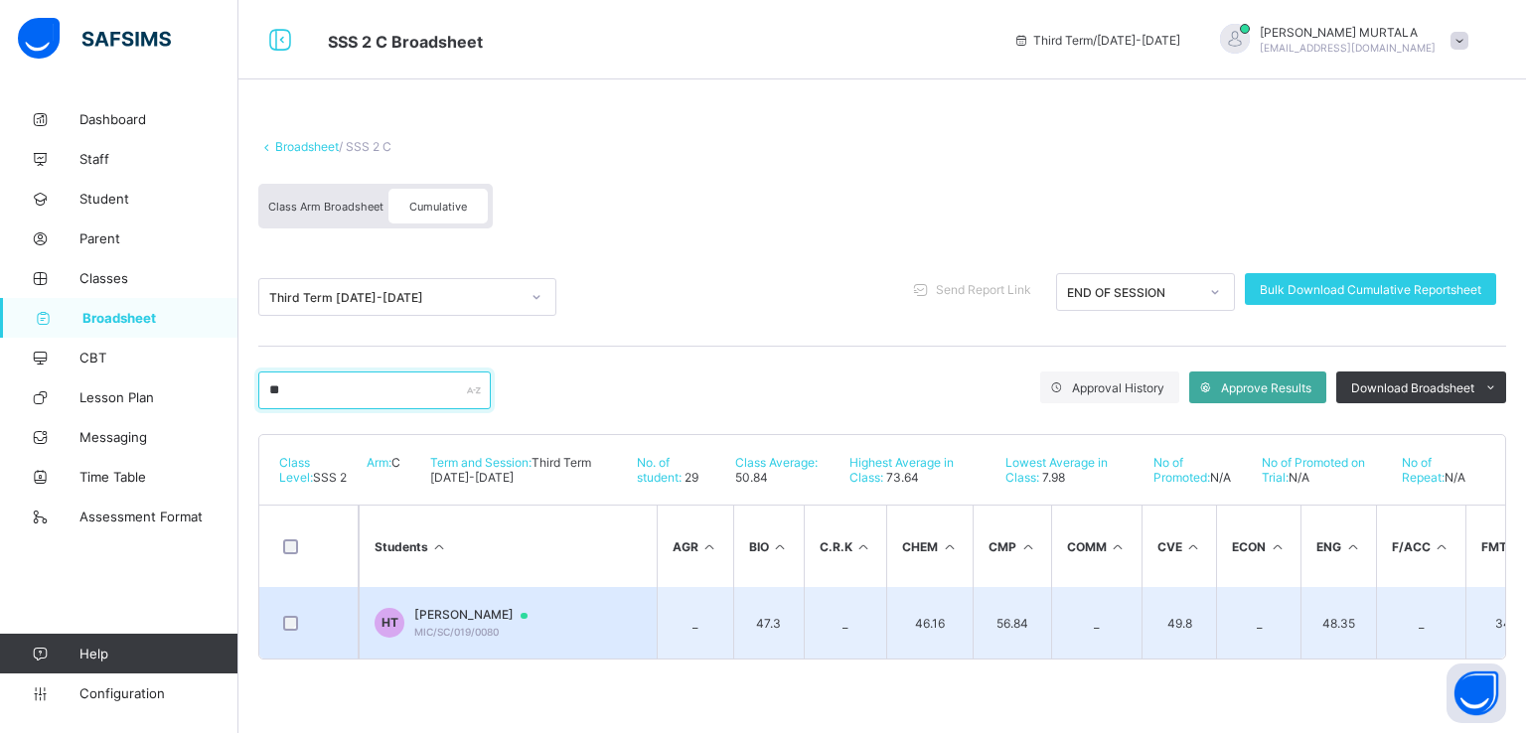
type input "**"
click at [477, 606] on td "HT HASEENA RABIU TUKUR MIC/SC/019/0080" at bounding box center [508, 623] width 298 height 72
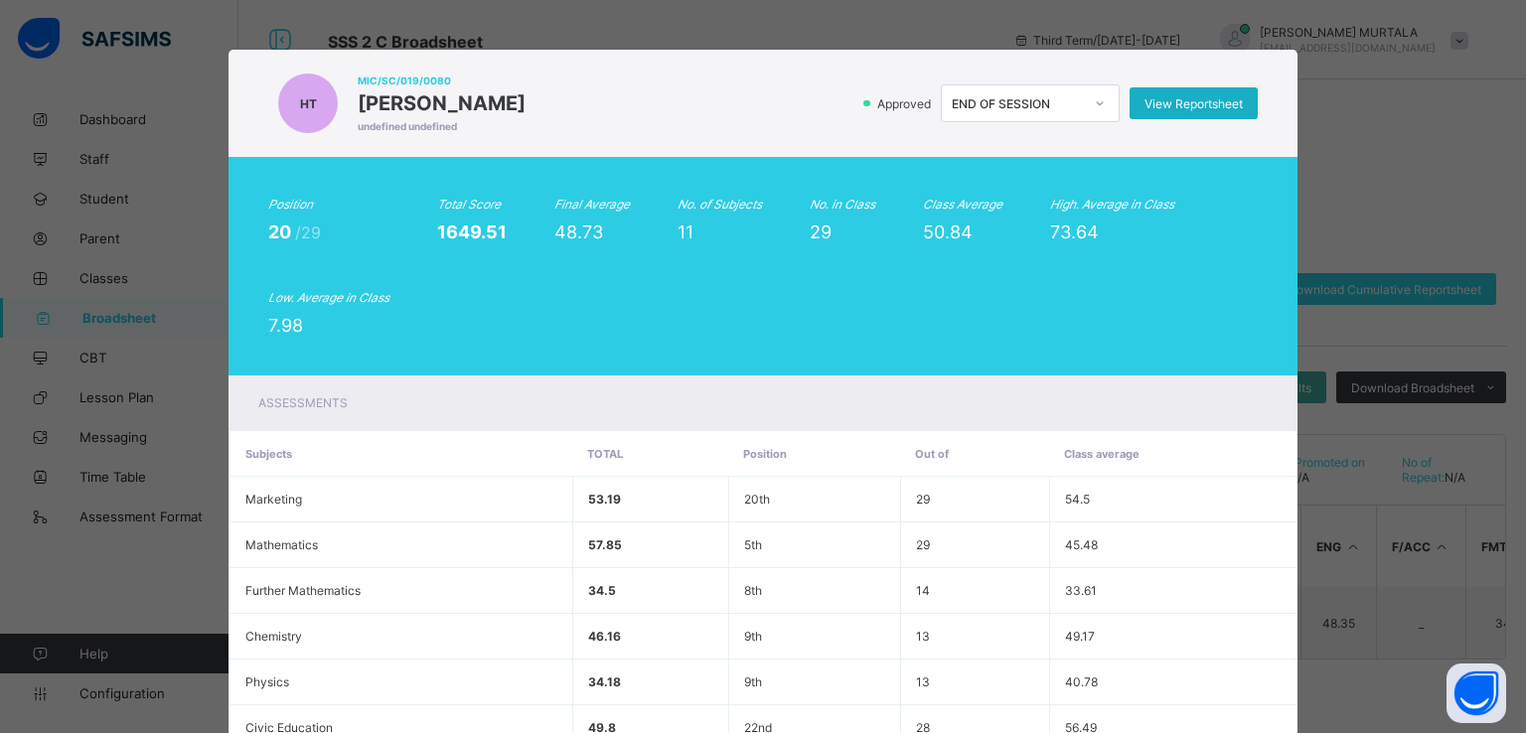
click at [1153, 100] on span "View Reportsheet" at bounding box center [1194, 103] width 98 height 15
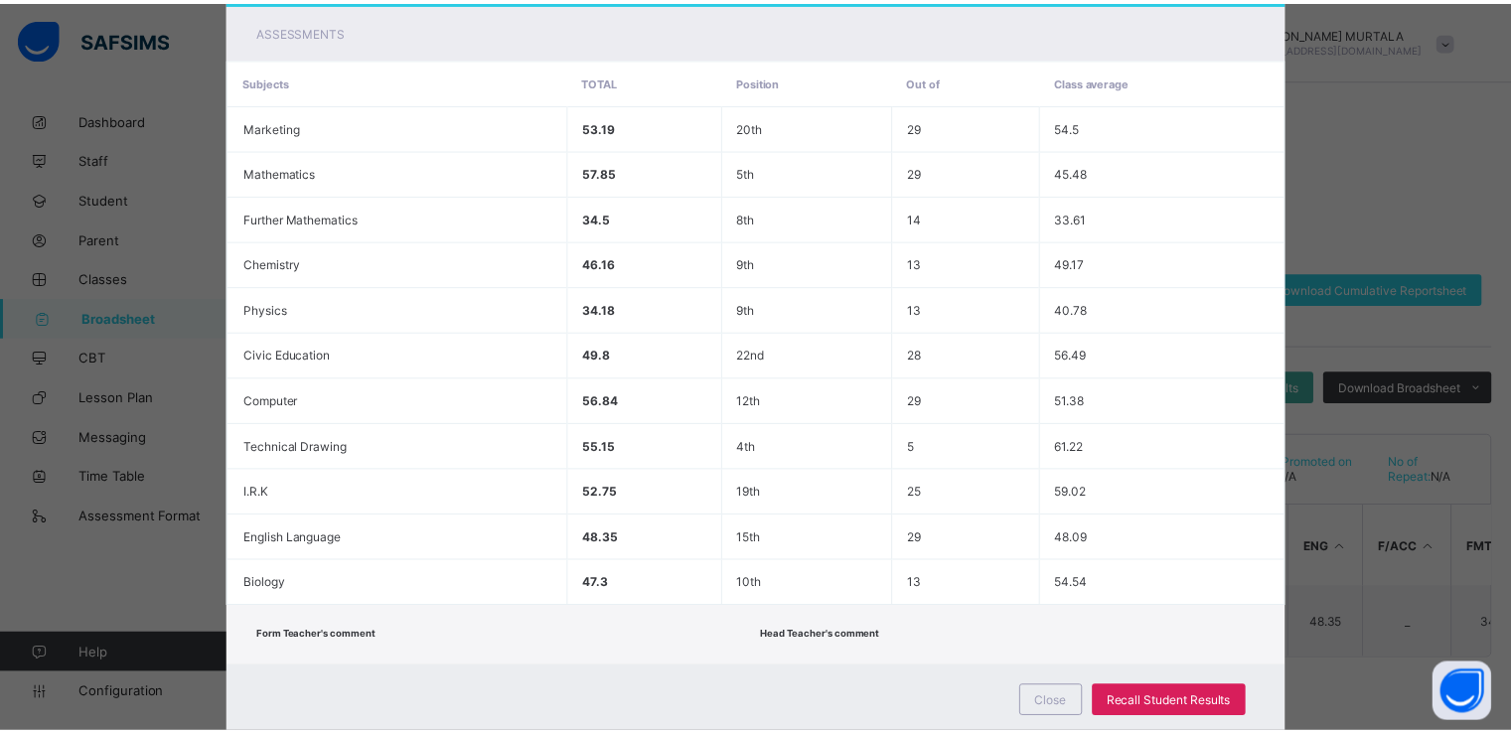
scroll to position [429, 0]
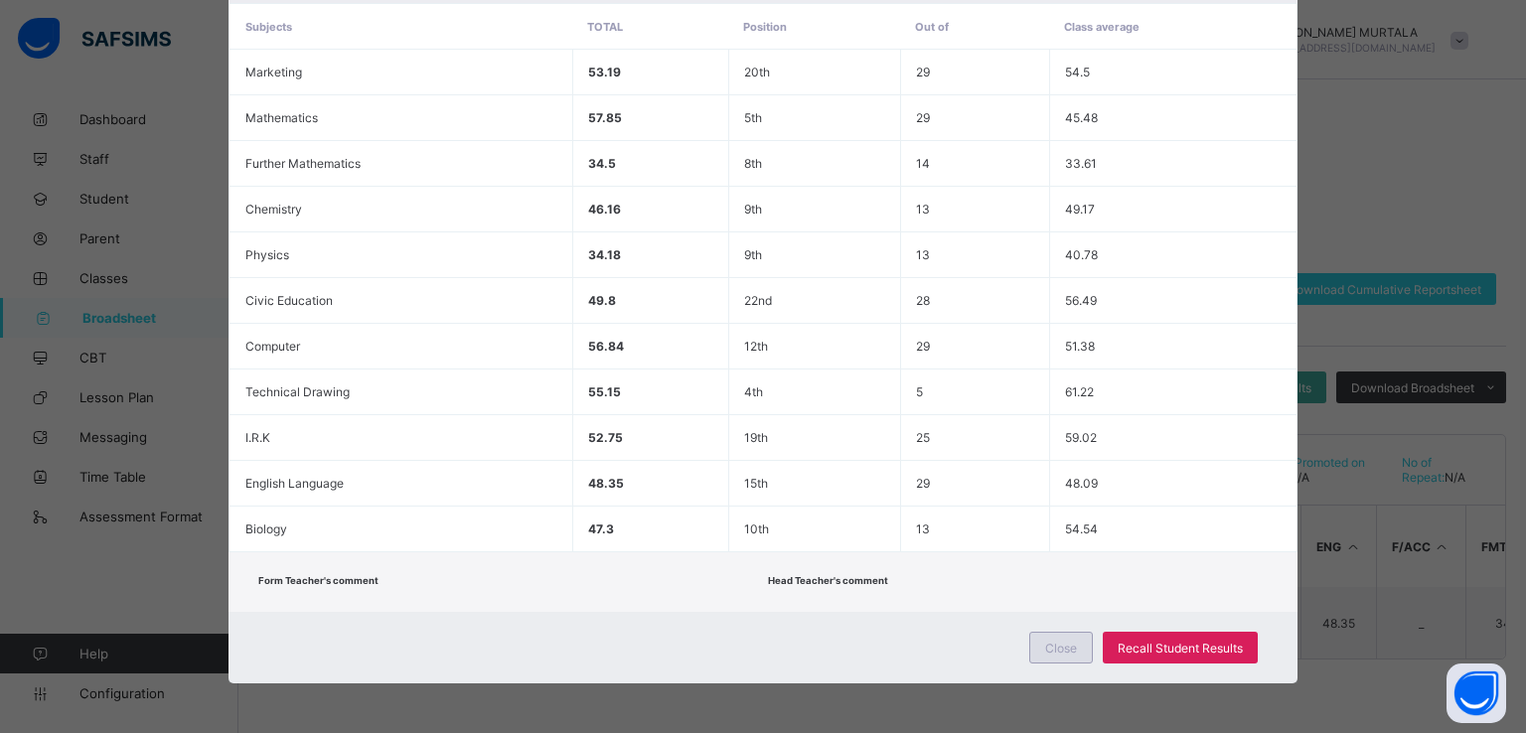
click at [1055, 645] on span "Close" at bounding box center [1061, 648] width 32 height 15
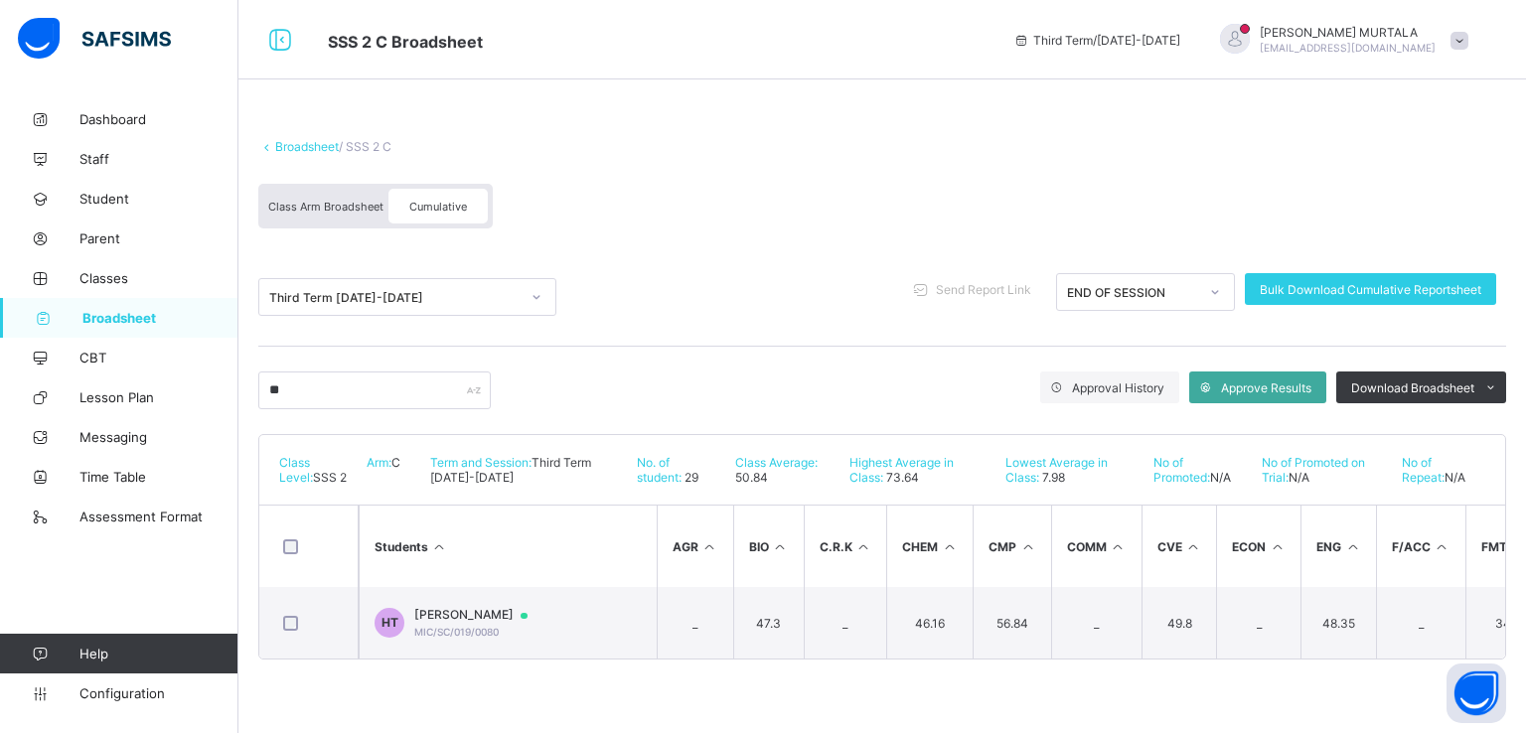
click at [99, 315] on span "Broadsheet" at bounding box center [160, 318] width 156 height 16
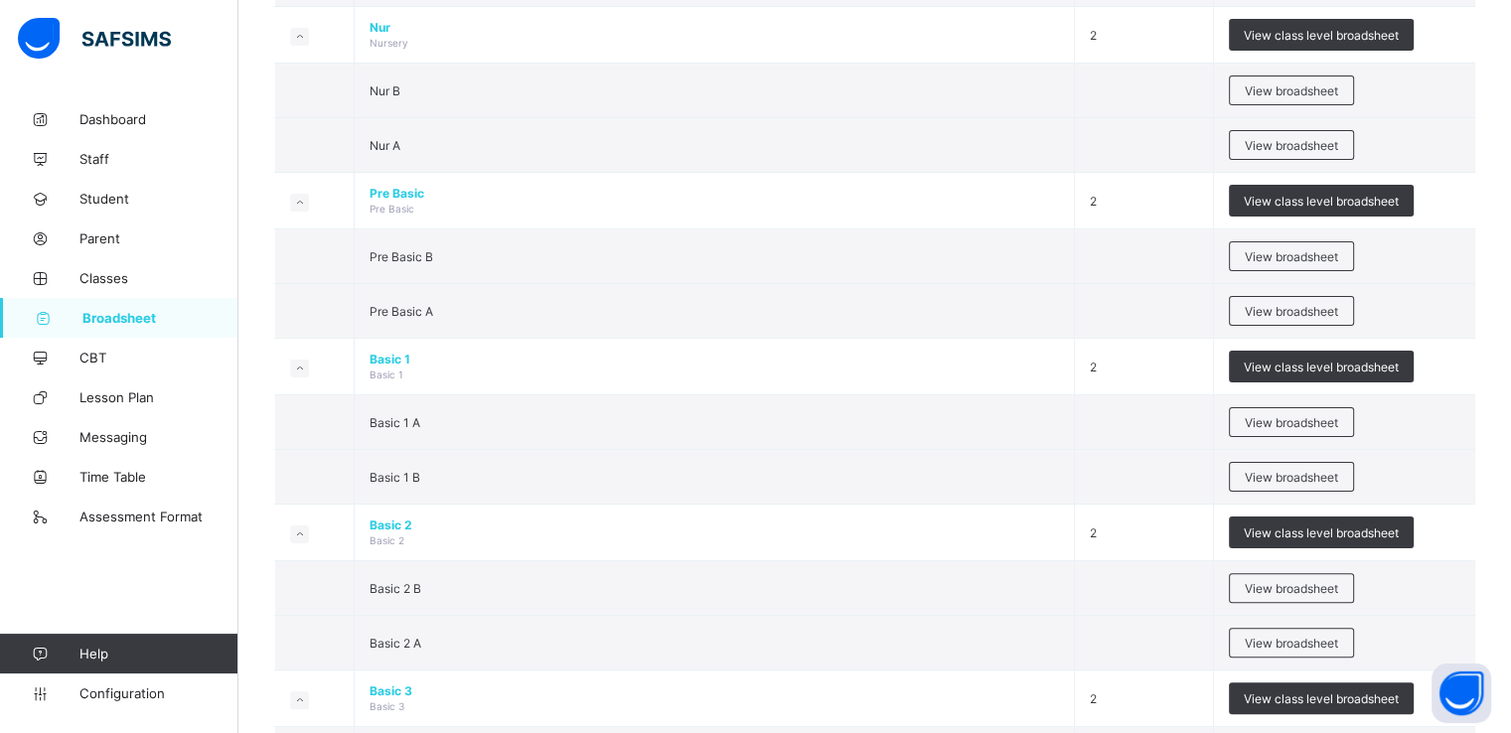
scroll to position [483, 0]
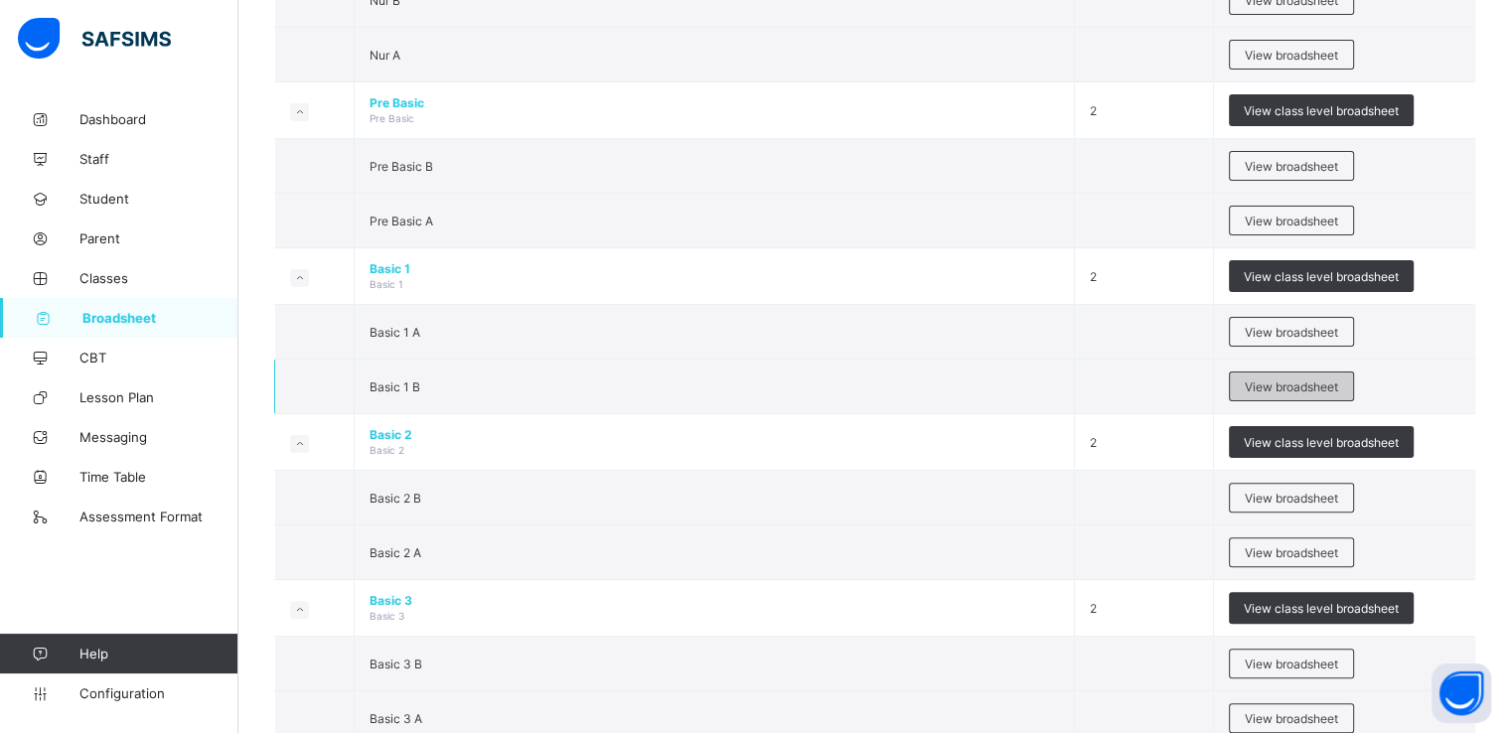
click at [1278, 380] on span "View broadsheet" at bounding box center [1291, 387] width 93 height 15
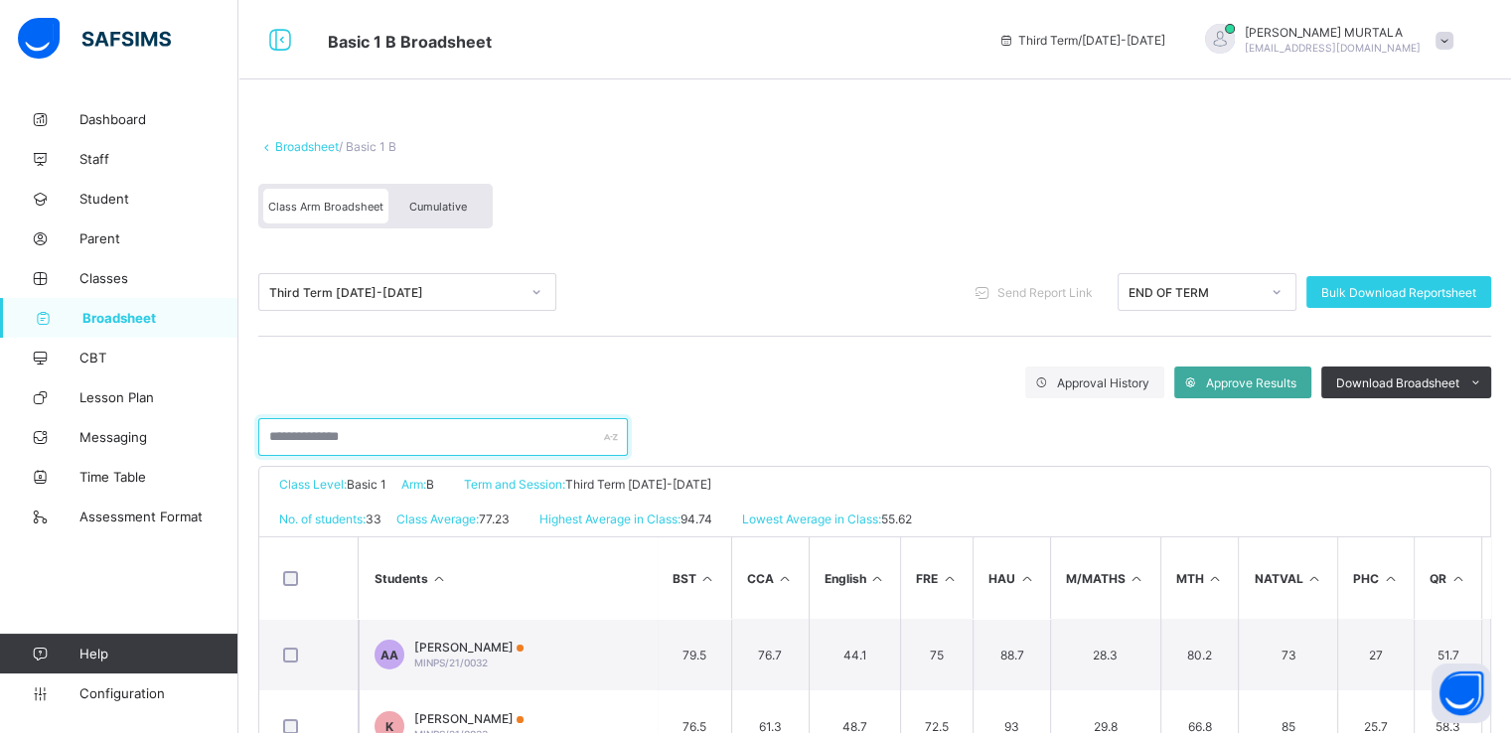
click at [362, 428] on input "text" at bounding box center [443, 437] width 370 height 38
type input "****"
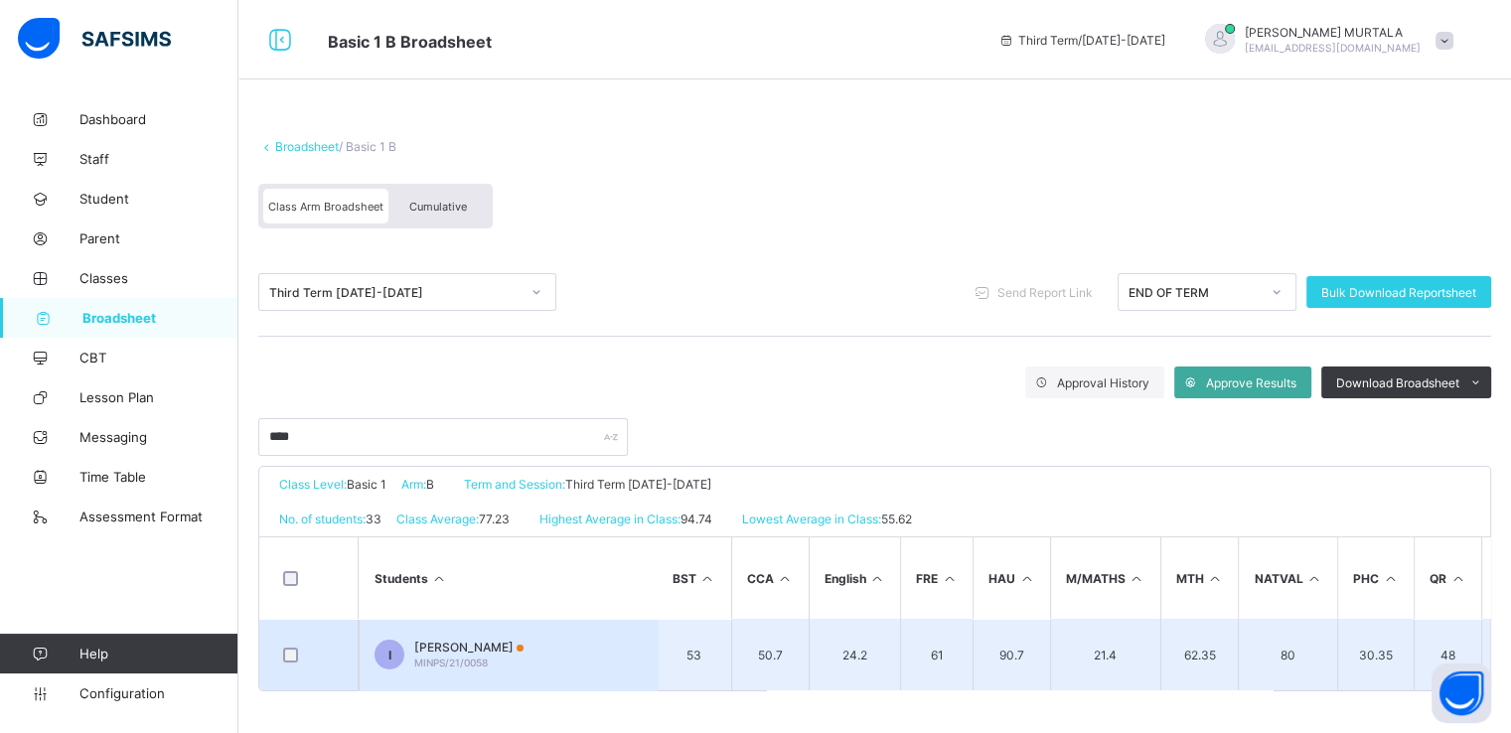
click at [465, 651] on span "IBRAHIM FAIZ YOLA" at bounding box center [468, 647] width 109 height 15
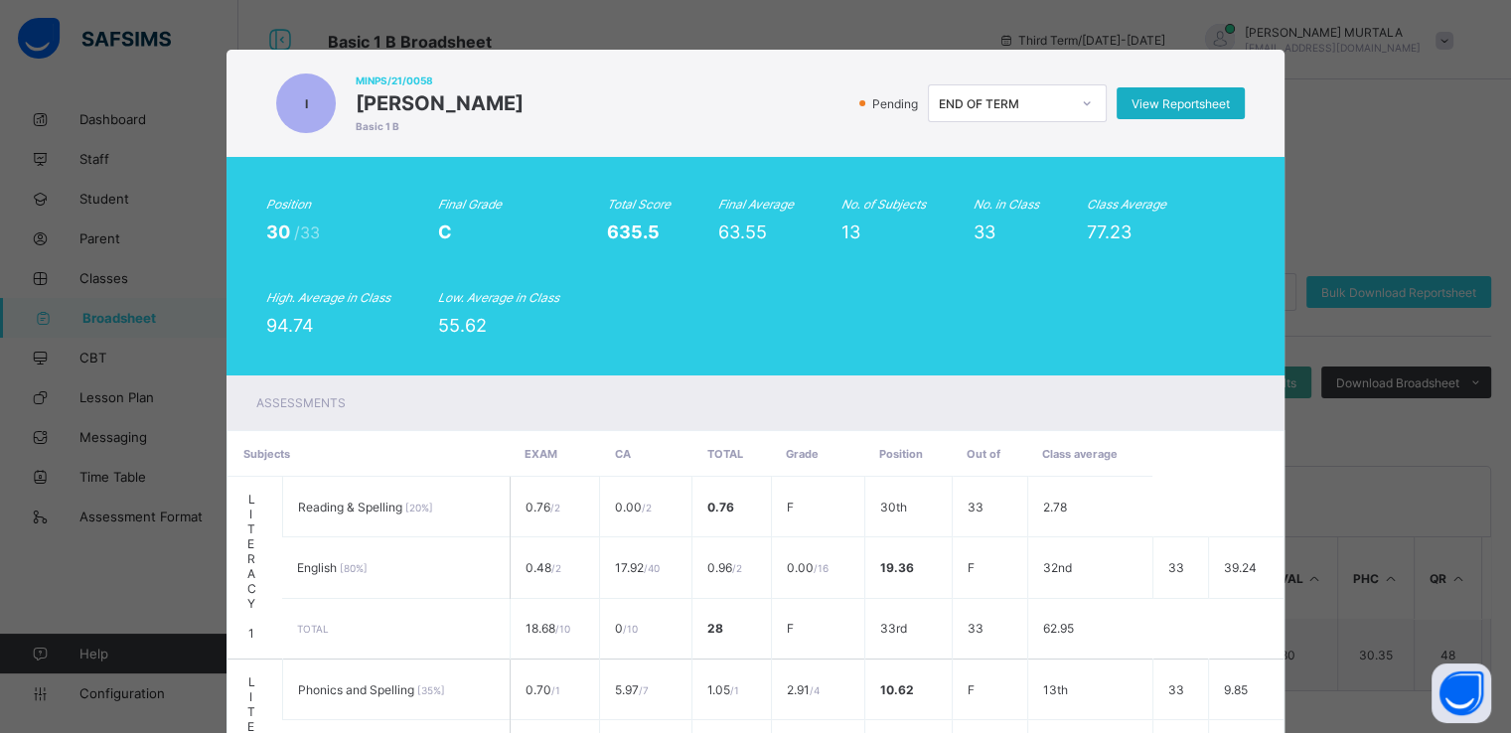
click at [1153, 107] on span "View Reportsheet" at bounding box center [1181, 103] width 98 height 15
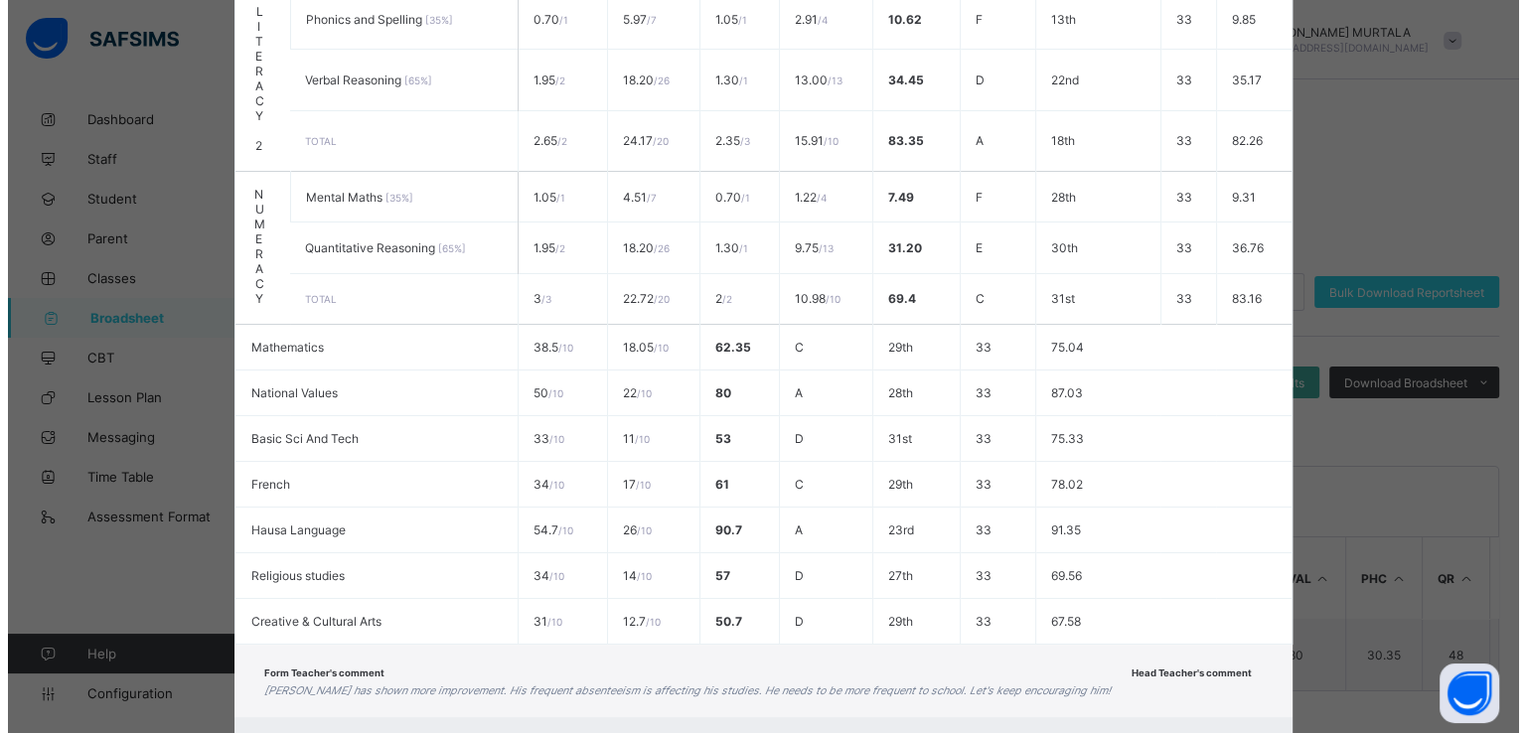
scroll to position [771, 0]
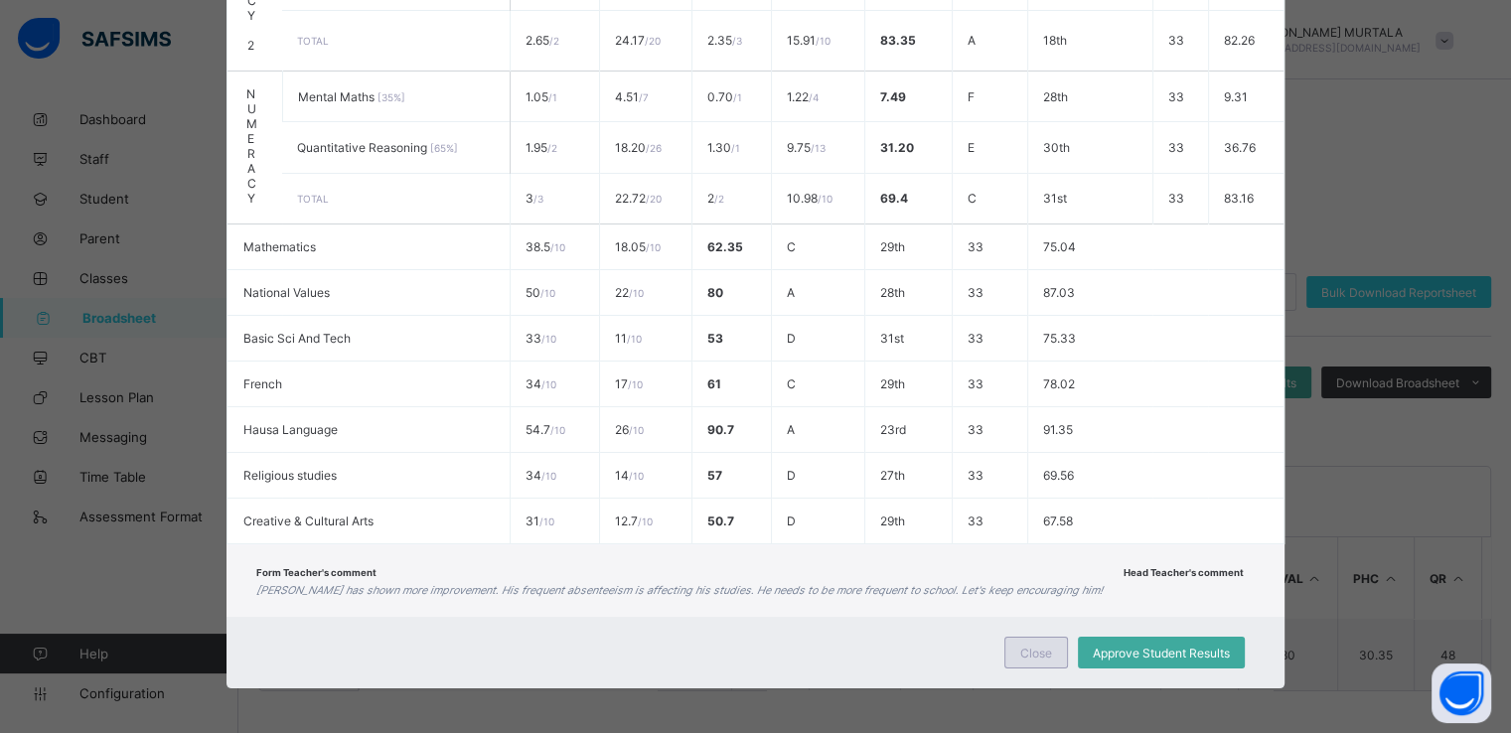
click at [1028, 661] on span "Close" at bounding box center [1037, 653] width 32 height 15
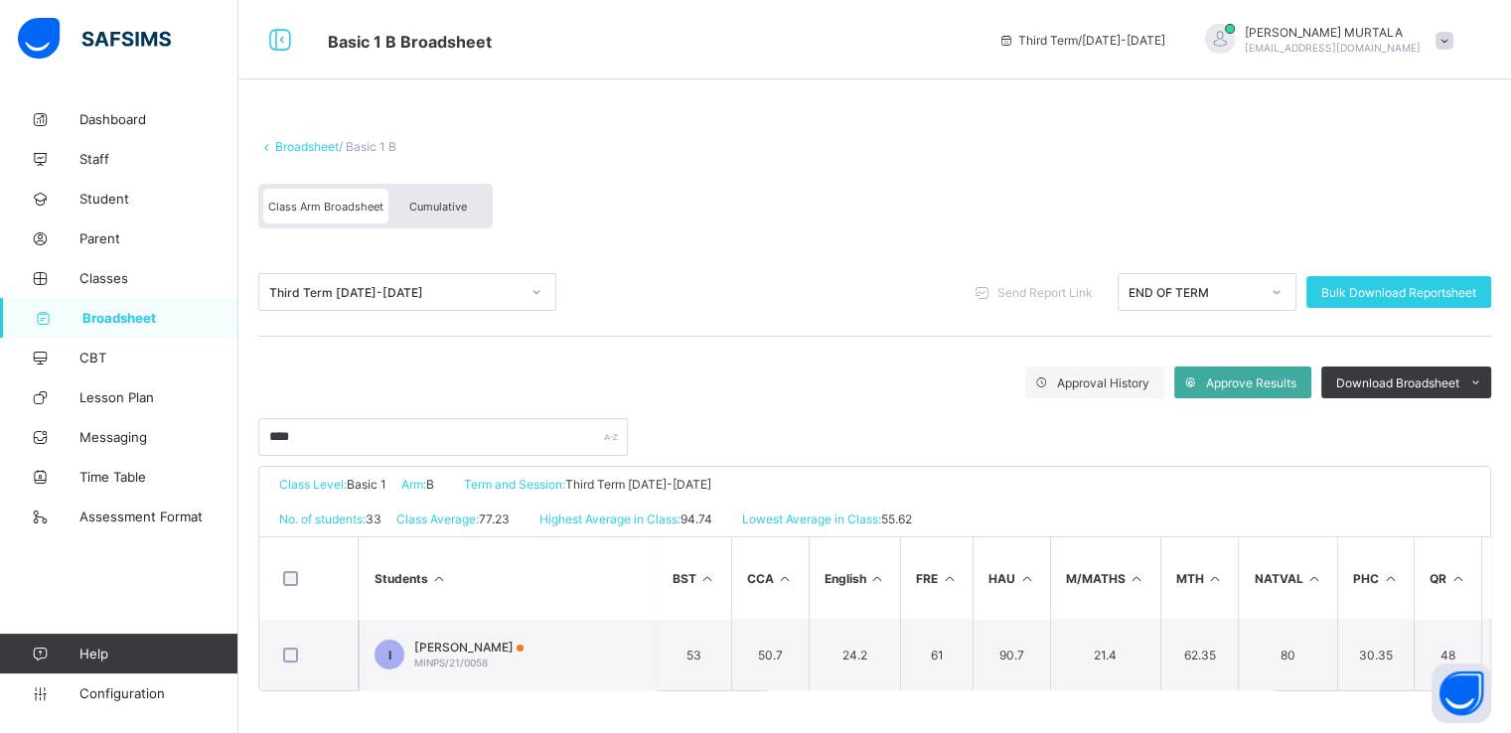
click at [418, 201] on span "Cumulative" at bounding box center [438, 207] width 58 height 14
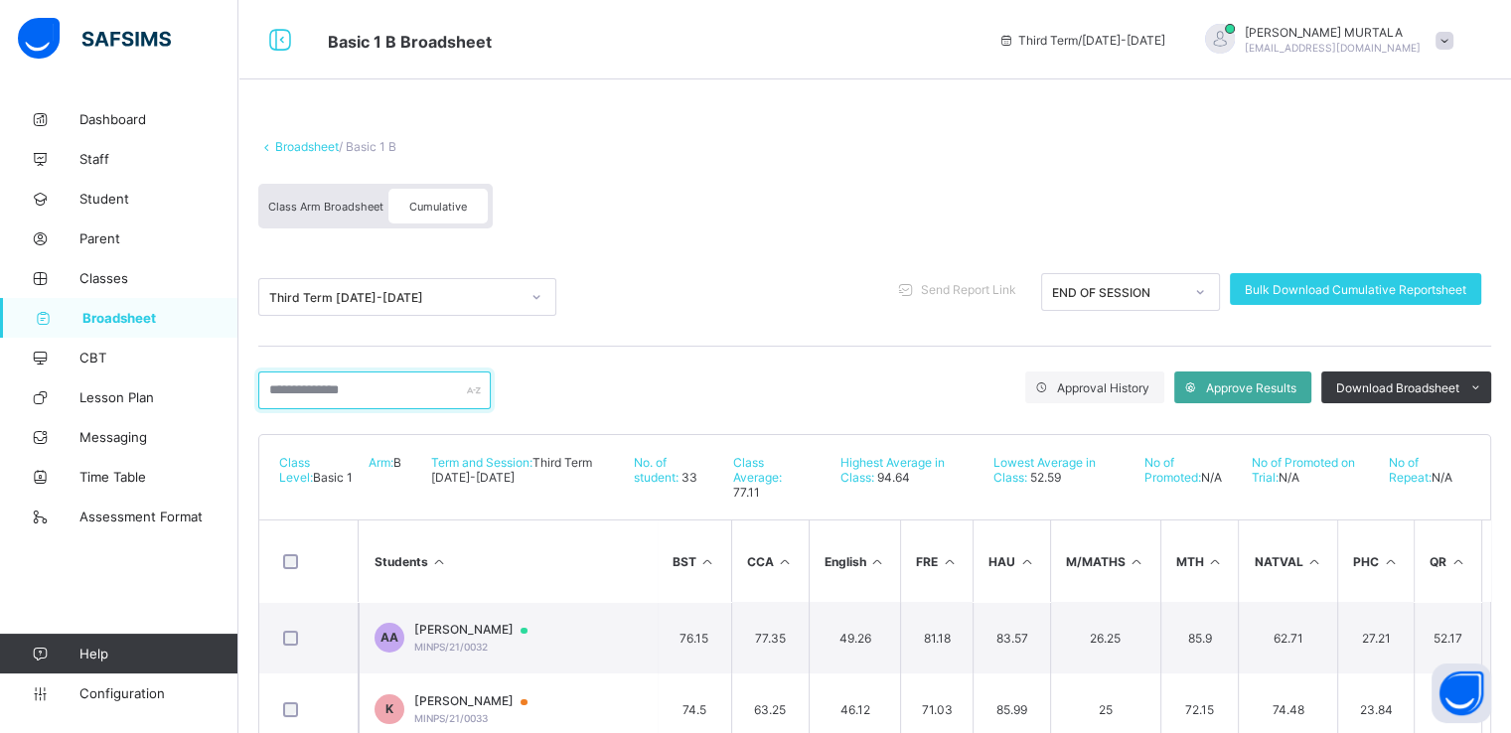
click at [365, 390] on input "text" at bounding box center [374, 391] width 233 height 38
type input "****"
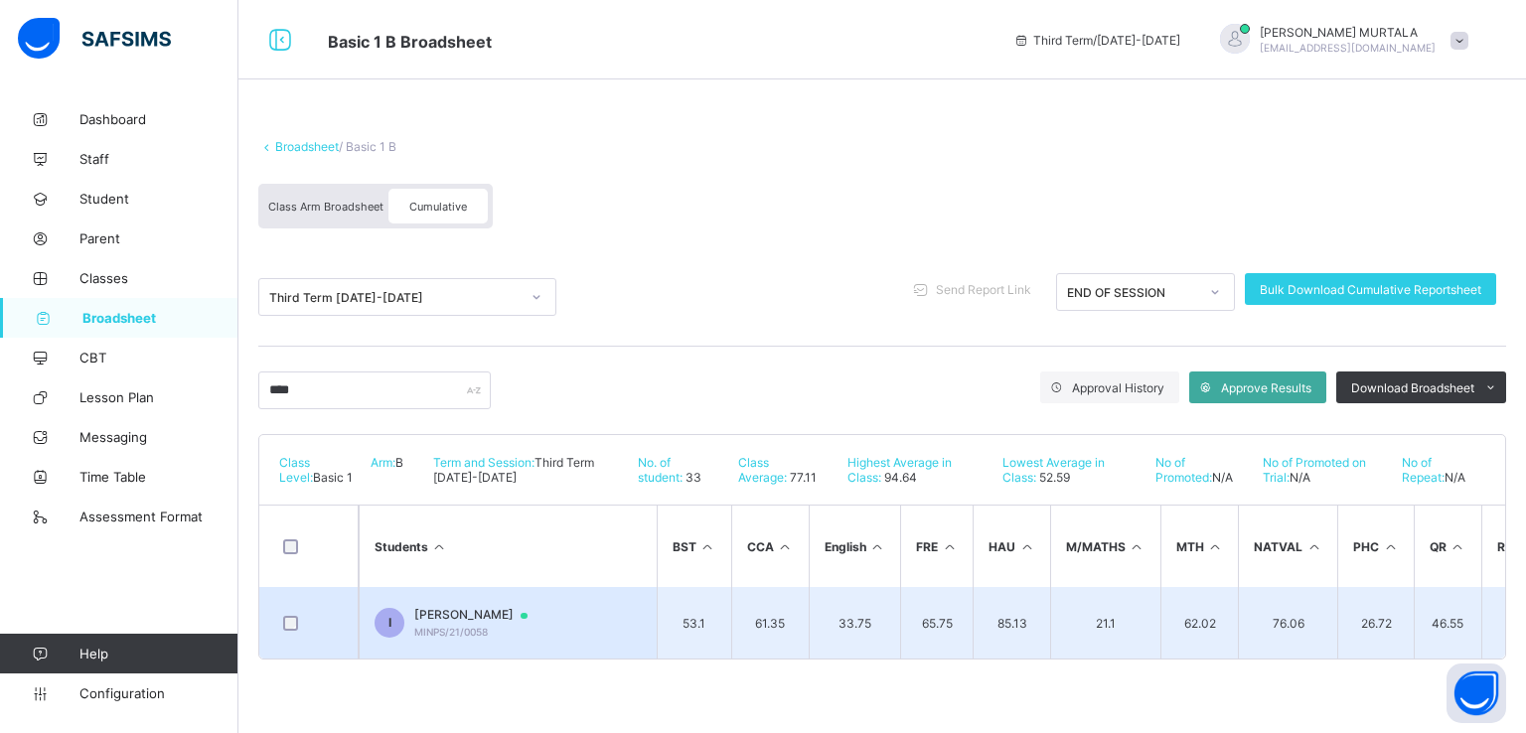
click at [465, 623] on span "IBRAHIM FAIZ YOLA" at bounding box center [480, 615] width 132 height 16
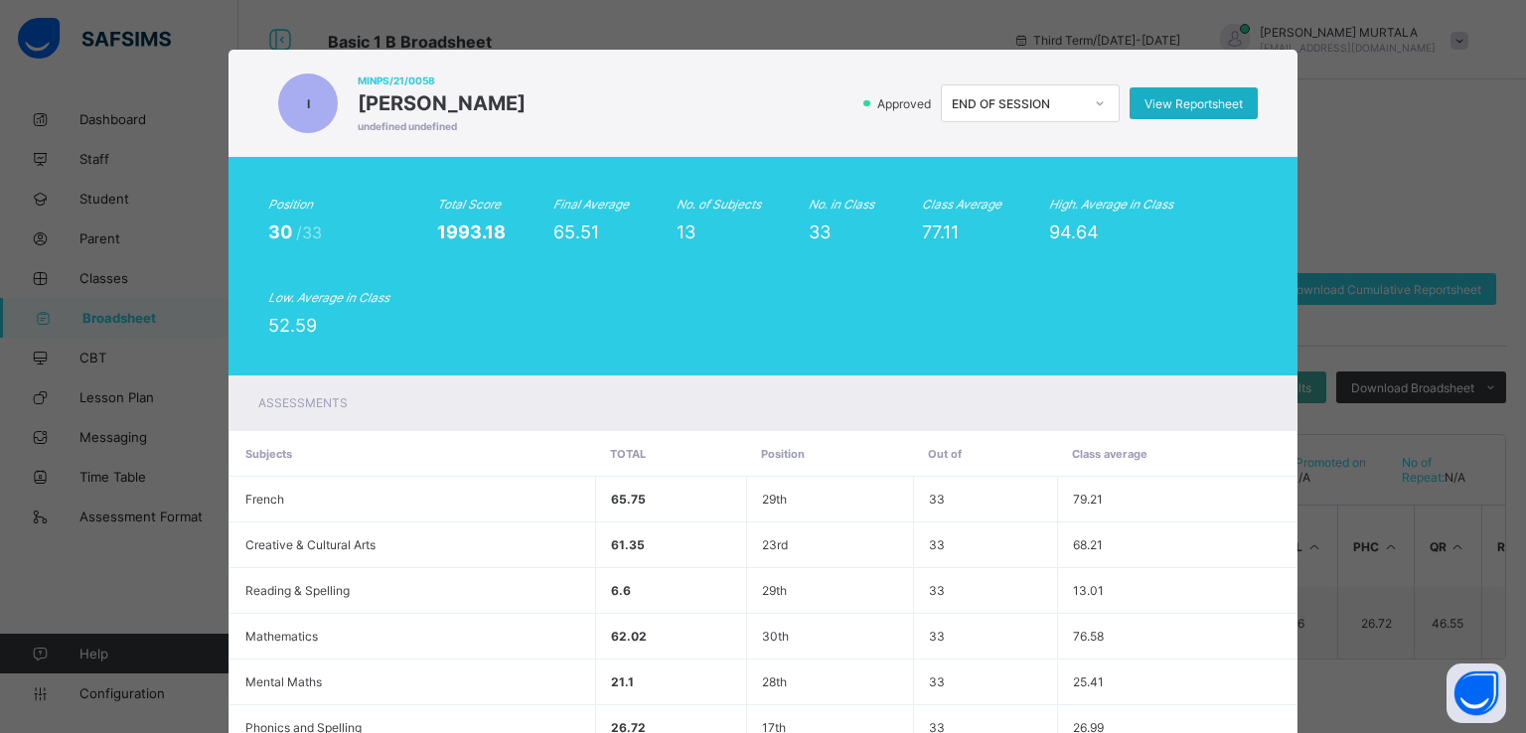
click at [1186, 99] on span "View Reportsheet" at bounding box center [1194, 103] width 98 height 15
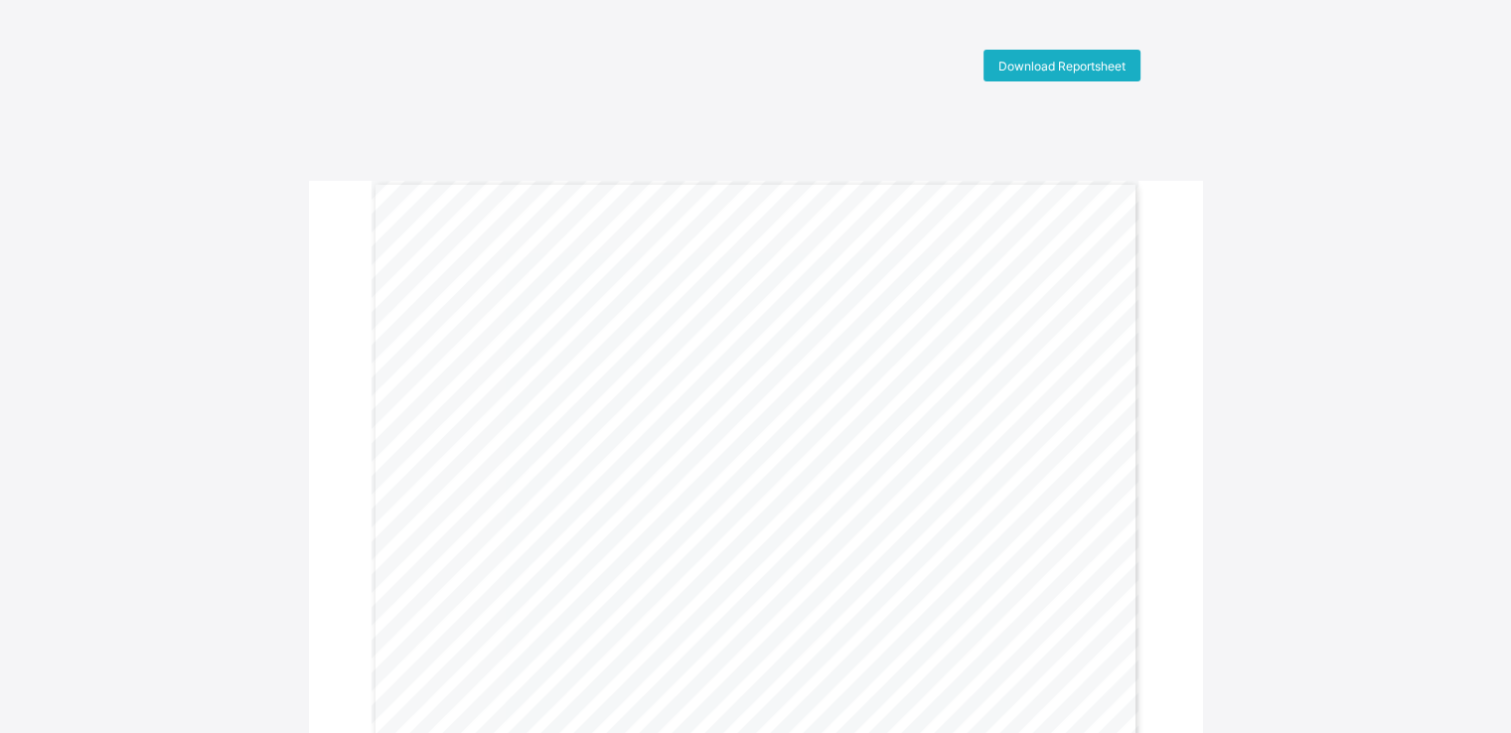
click at [1052, 61] on span "Download Reportsheet" at bounding box center [1062, 66] width 127 height 15
click at [1074, 68] on span "Download Reportsheet" at bounding box center [1062, 66] width 127 height 15
click at [1074, 65] on span "Download Reportsheet" at bounding box center [1062, 66] width 127 height 15
click at [1068, 52] on div "Download Reportsheet" at bounding box center [1062, 66] width 157 height 32
click at [1045, 61] on span "Download Reportsheet" at bounding box center [1062, 66] width 127 height 15
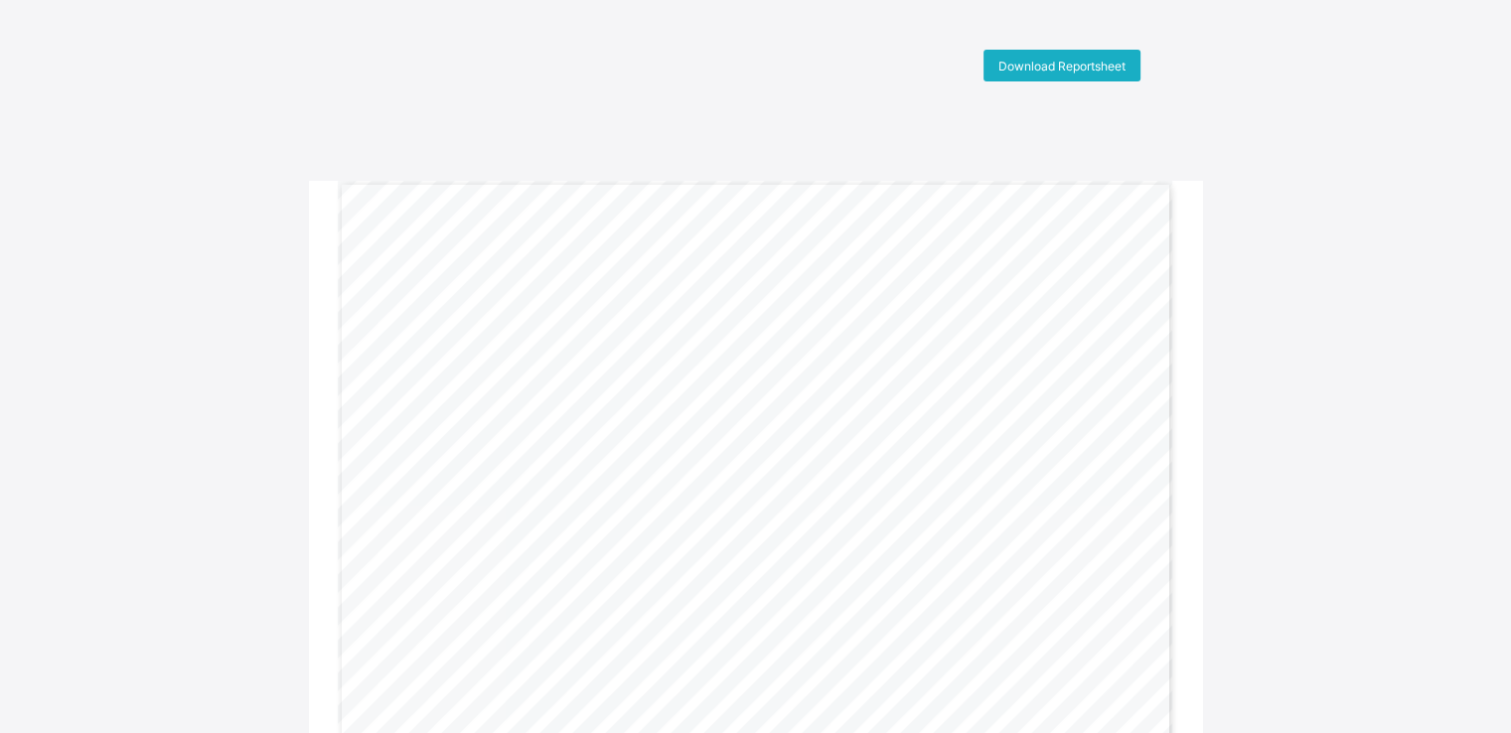
click at [1046, 60] on span "Download Reportsheet" at bounding box center [1062, 66] width 127 height 15
